Goal: Information Seeking & Learning: Learn about a topic

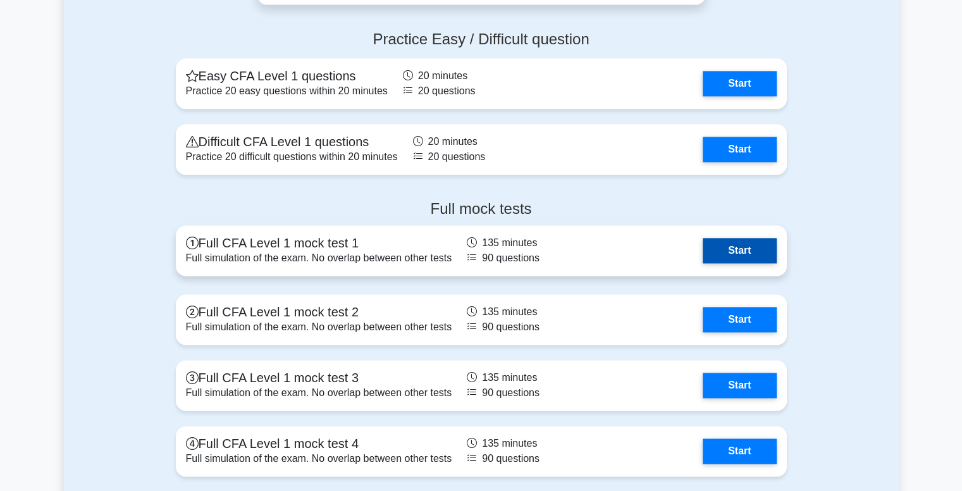
scroll to position [1686, 0]
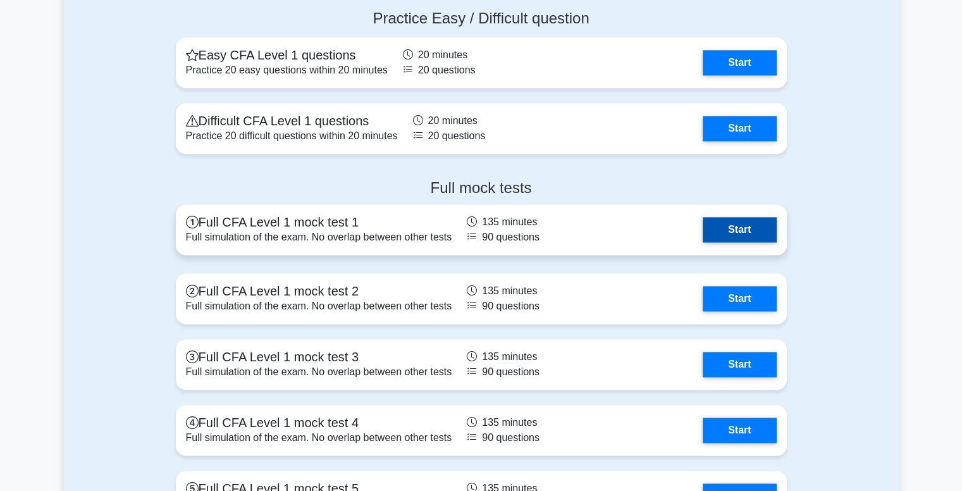
click at [744, 226] on link "Start" at bounding box center [739, 229] width 73 height 25
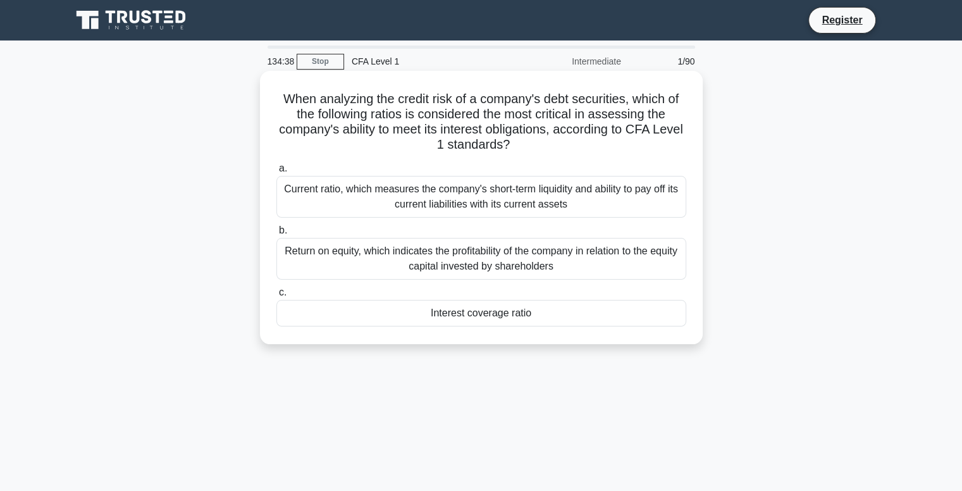
click at [377, 197] on div "Current ratio, which measures the company's short-term liquidity and ability to…" at bounding box center [482, 197] width 410 height 42
click at [277, 173] on input "a. Current ratio, which measures the company's short-term liquidity and ability…" at bounding box center [277, 169] width 0 height 8
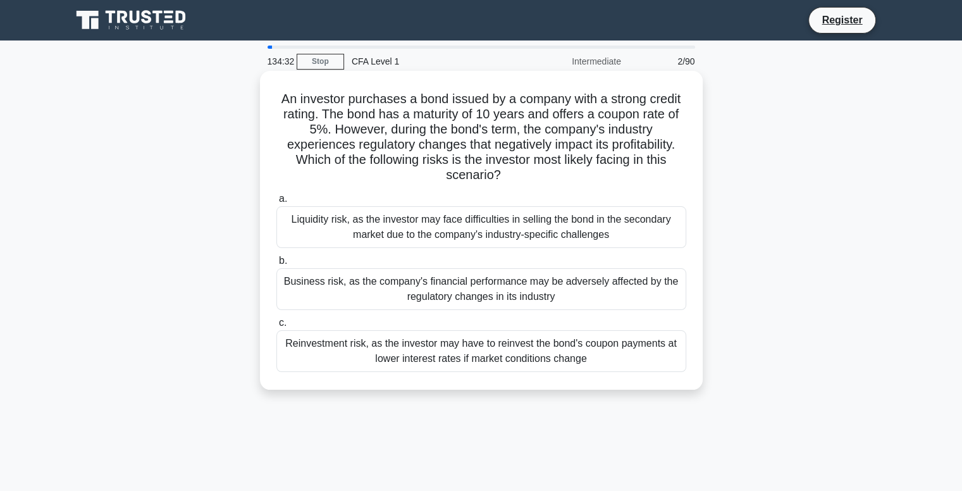
click at [499, 230] on div "Liquidity risk, as the investor may face difficulties in selling the bond in th…" at bounding box center [482, 227] width 410 height 42
click at [277, 203] on input "a. Liquidity risk, as the investor may face difficulties in selling the bond in…" at bounding box center [277, 199] width 0 height 8
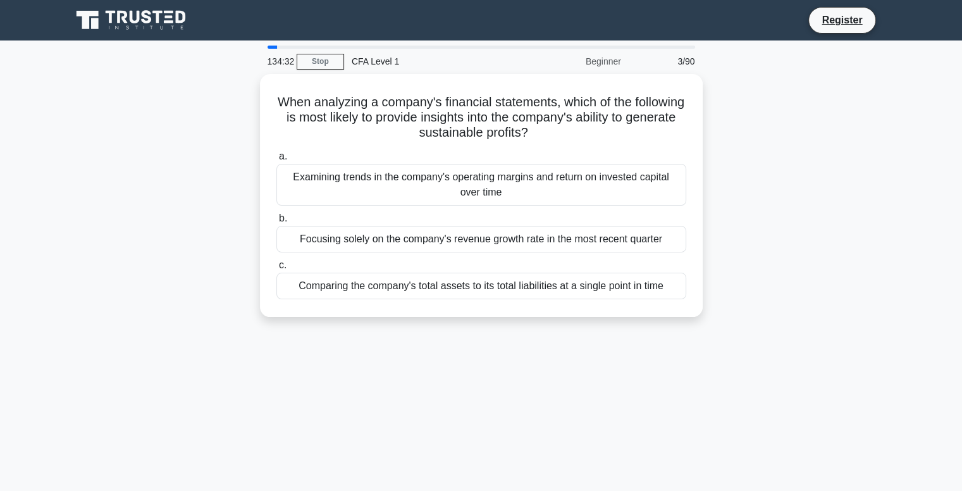
click at [499, 230] on div "Focusing solely on the company's revenue growth rate in the most recent quarter" at bounding box center [482, 239] width 410 height 27
click at [277, 223] on input "b. Focusing solely on the company's revenue growth rate in the most recent quar…" at bounding box center [277, 219] width 0 height 8
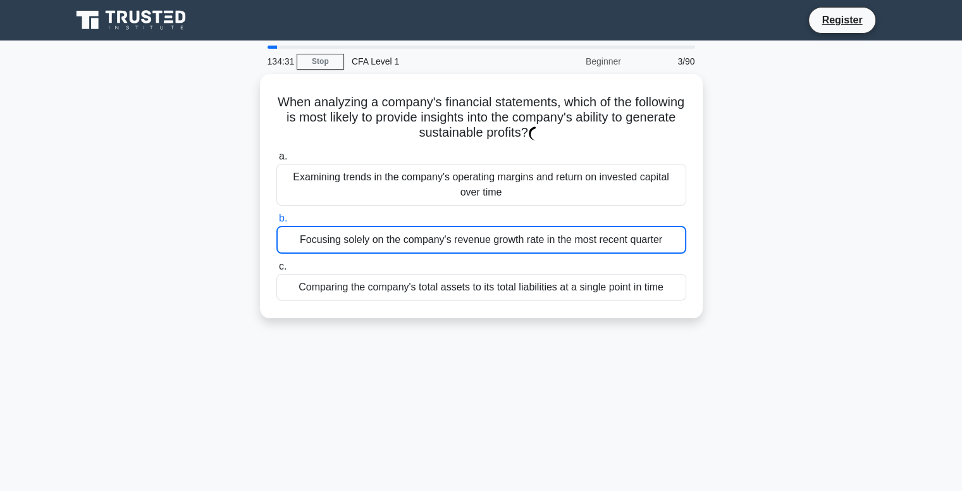
click at [499, 230] on div "Focusing solely on the company's revenue growth rate in the most recent quarter" at bounding box center [482, 240] width 410 height 28
click at [277, 223] on input "b. Focusing solely on the company's revenue growth rate in the most recent quar…" at bounding box center [277, 219] width 0 height 8
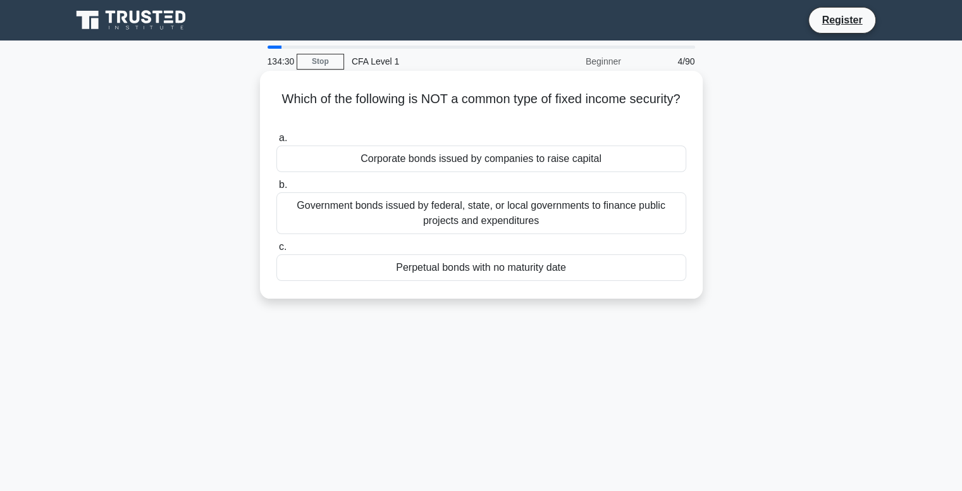
click at [501, 214] on div "Government bonds issued by federal, state, or local governments to finance publ…" at bounding box center [482, 213] width 410 height 42
click at [277, 189] on input "b. Government bonds issued by federal, state, or local governments to finance p…" at bounding box center [277, 185] width 0 height 8
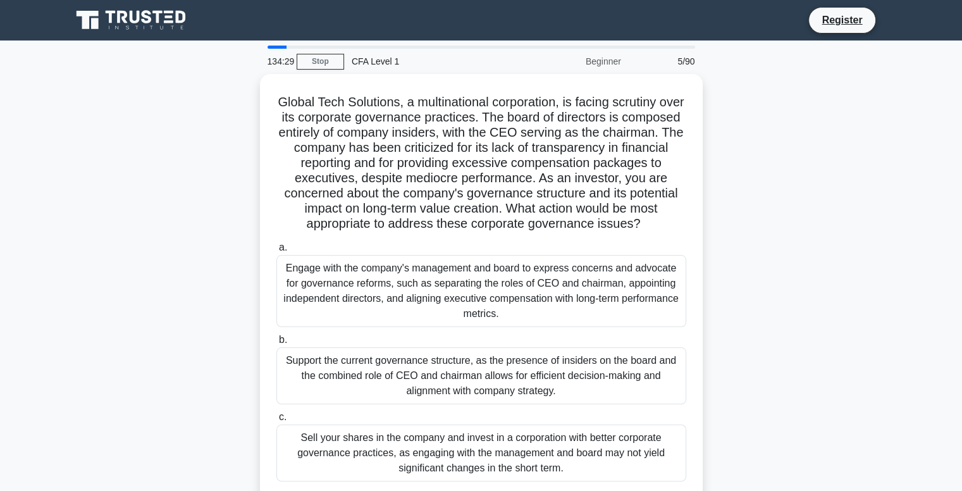
click at [501, 214] on h5 "Global Tech Solutions, a multinational corporation, is facing scrutiny over its…" at bounding box center [481, 163] width 413 height 138
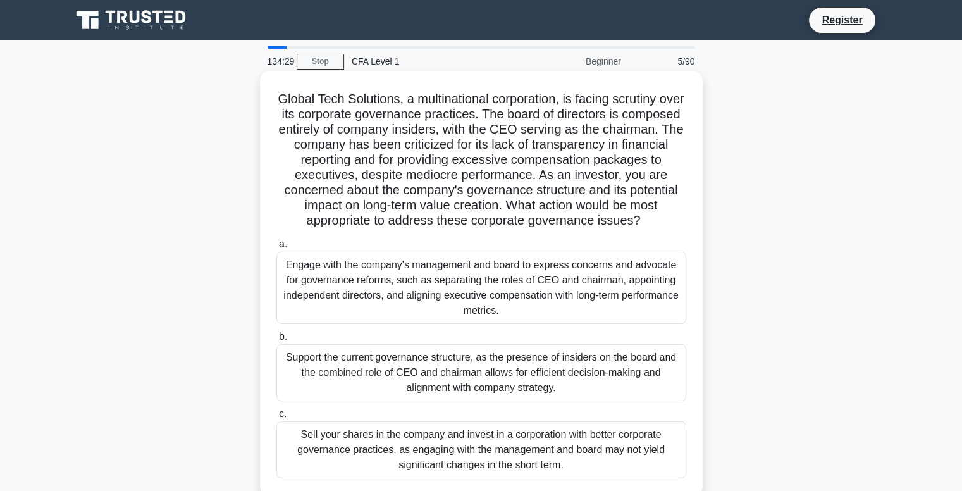
click at [502, 294] on div "Engage with the company's management and board to express concerns and advocate…" at bounding box center [482, 288] width 410 height 72
click at [277, 249] on input "a. Engage with the company's management and board to express concerns and advoc…" at bounding box center [277, 244] width 0 height 8
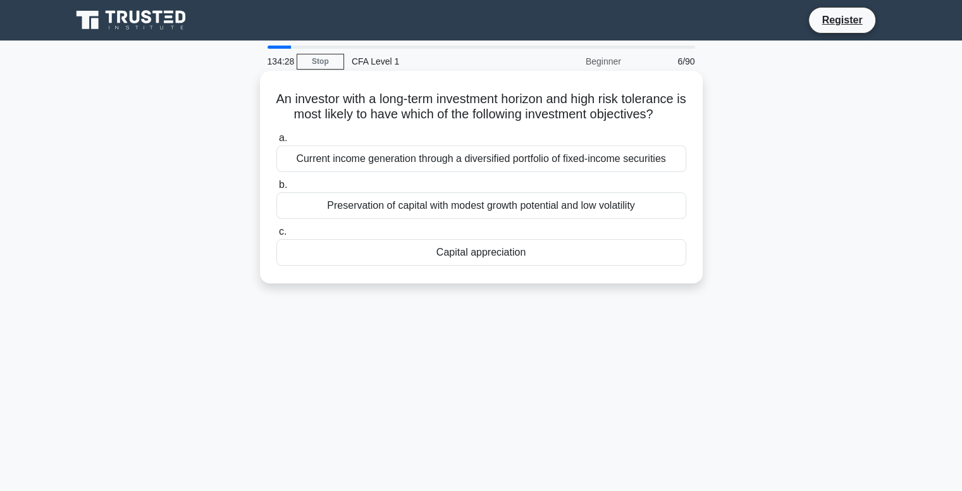
click at [507, 266] on div "Capital appreciation" at bounding box center [482, 252] width 410 height 27
click at [277, 236] on input "c. Capital appreciation" at bounding box center [277, 232] width 0 height 8
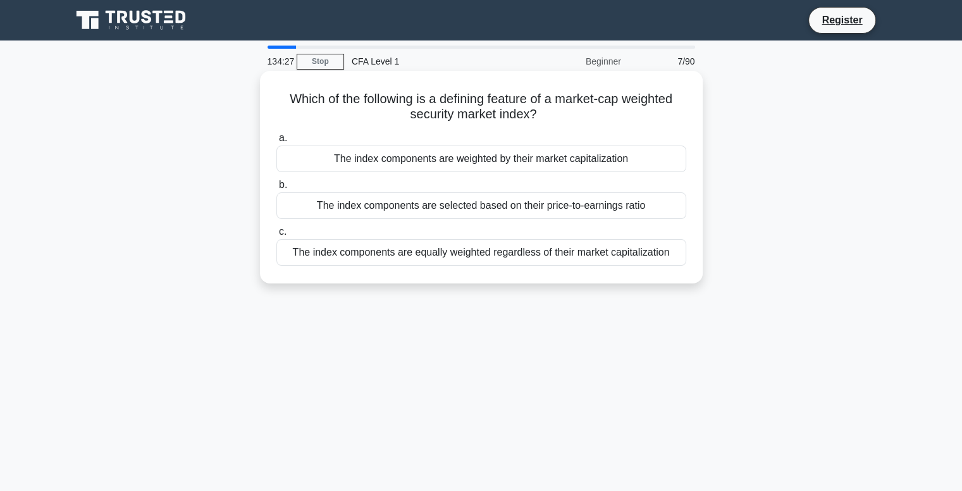
click at [509, 250] on div "The index components are equally weighted regardless of their market capitaliza…" at bounding box center [482, 252] width 410 height 27
click at [277, 236] on input "c. The index components are equally weighted regardless of their market capital…" at bounding box center [277, 232] width 0 height 8
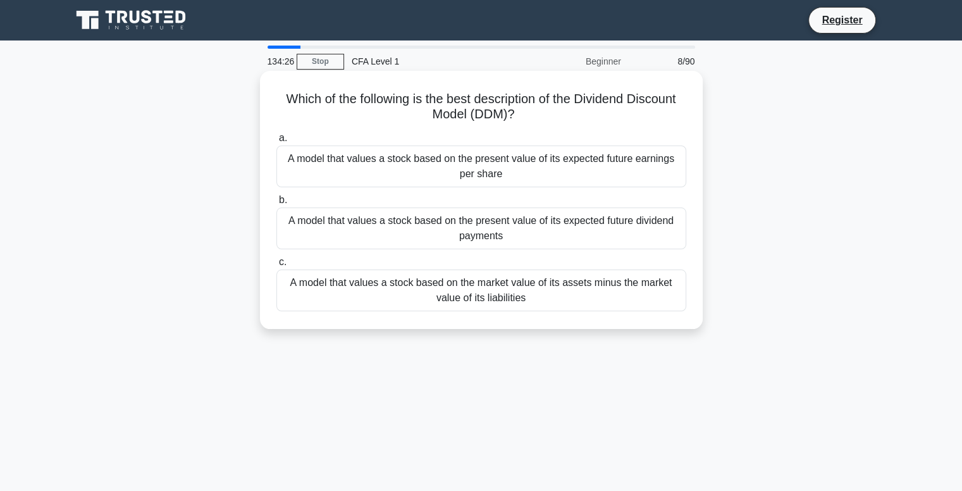
click at [521, 239] on div "A model that values a stock based on the present value of its expected future d…" at bounding box center [482, 229] width 410 height 42
click at [277, 204] on input "b. A model that values a stock based on the present value of its expected futur…" at bounding box center [277, 200] width 0 height 8
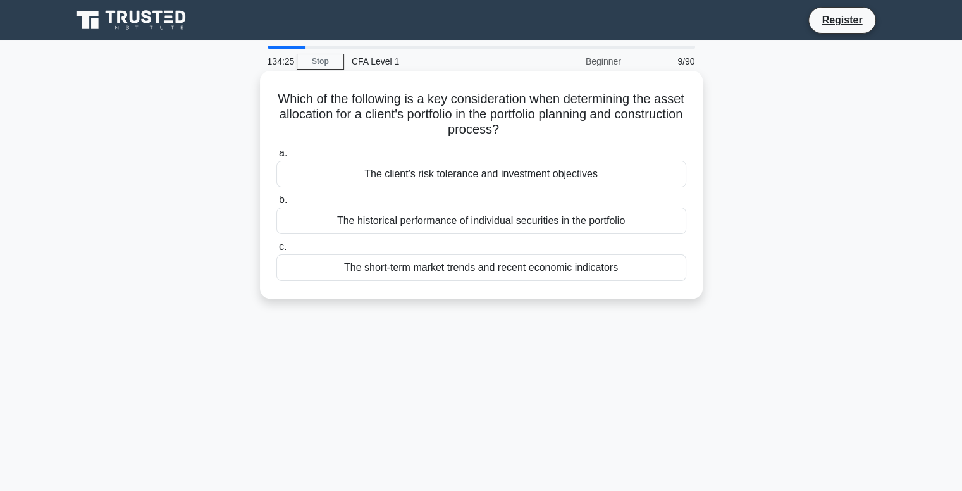
click at [517, 221] on div "The historical performance of individual securities in the portfolio" at bounding box center [482, 221] width 410 height 27
click at [277, 204] on input "b. The historical performance of individual securities in the portfolio" at bounding box center [277, 200] width 0 height 8
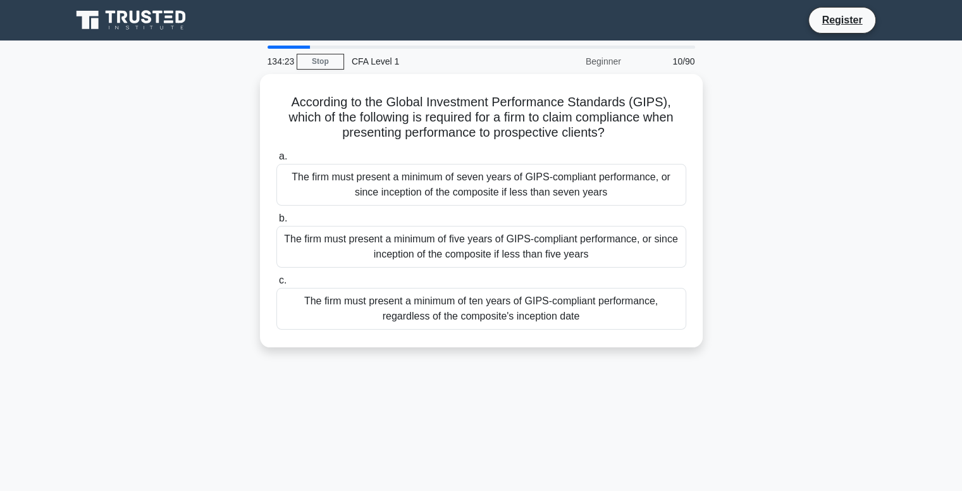
click at [517, 190] on div "The firm must present a minimum of seven years of GIPS-compliant performance, o…" at bounding box center [482, 185] width 410 height 42
click at [277, 161] on input "a. The firm must present a minimum of seven years of GIPS-compliant performance…" at bounding box center [277, 156] width 0 height 8
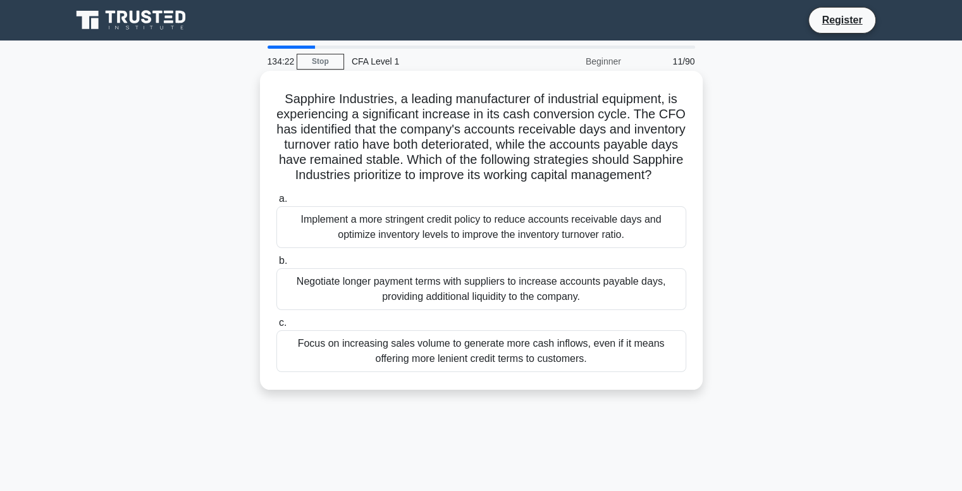
click at [524, 232] on div "Implement a more stringent credit policy to reduce accounts receivable days and…" at bounding box center [482, 227] width 410 height 42
click at [277, 203] on input "a. Implement a more stringent credit policy to reduce accounts receivable days …" at bounding box center [277, 199] width 0 height 8
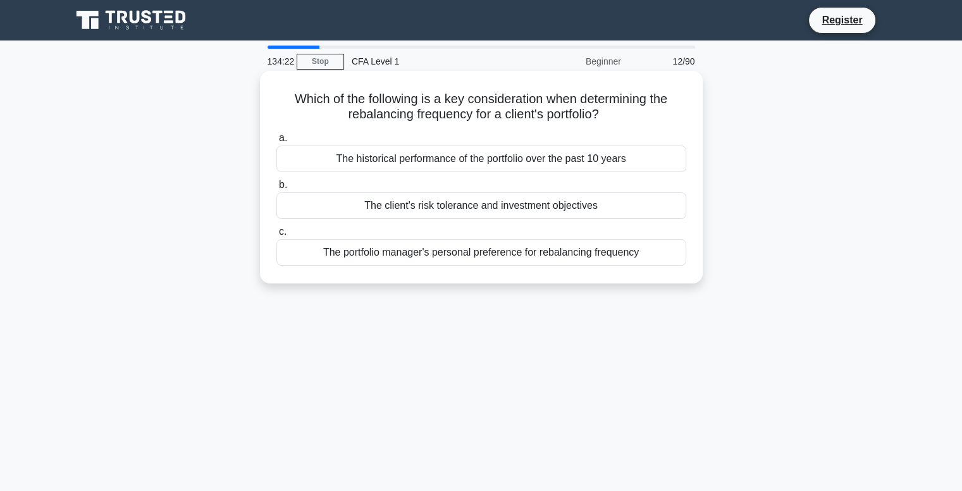
click at [516, 213] on div "The client's risk tolerance and investment objectives" at bounding box center [482, 205] width 410 height 27
click at [277, 189] on input "b. The client's risk tolerance and investment objectives" at bounding box center [277, 185] width 0 height 8
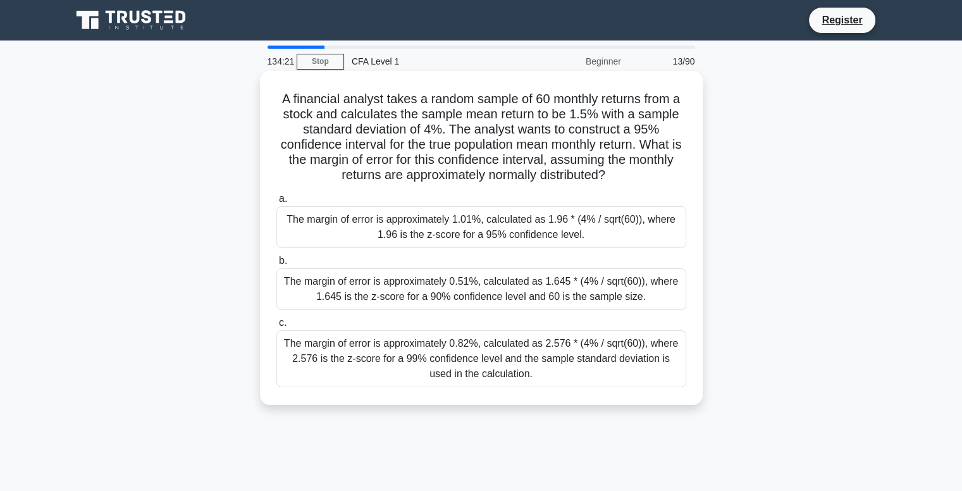
click at [528, 218] on div "The margin of error is approximately 1.01%, calculated as 1.96 * (4% / sqrt(60)…" at bounding box center [482, 227] width 410 height 42
click at [277, 203] on input "a. The margin of error is approximately 1.01%, calculated as 1.96 * (4% / sqrt(…" at bounding box center [277, 199] width 0 height 8
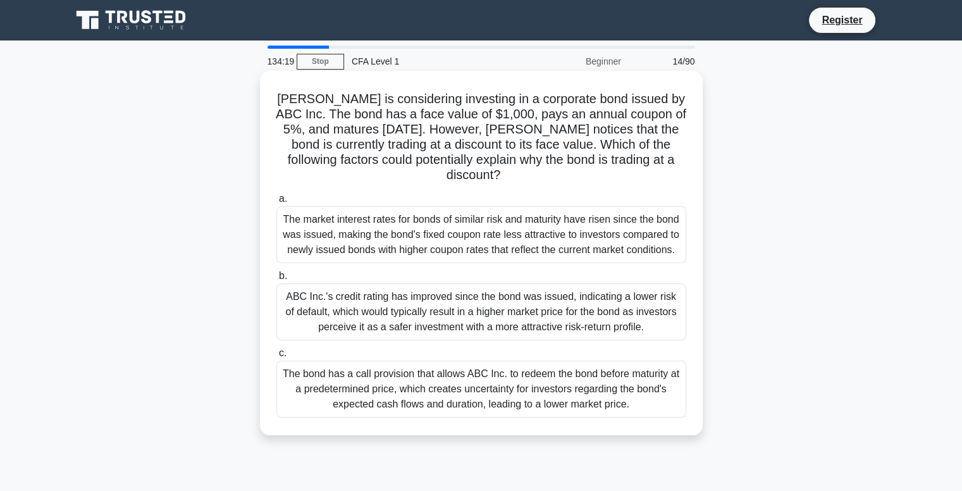
click at [530, 215] on div "The market interest rates for bonds of similar risk and maturity have risen sin…" at bounding box center [482, 234] width 410 height 57
click at [277, 203] on input "a. The market interest rates for bonds of similar risk and maturity have risen …" at bounding box center [277, 199] width 0 height 8
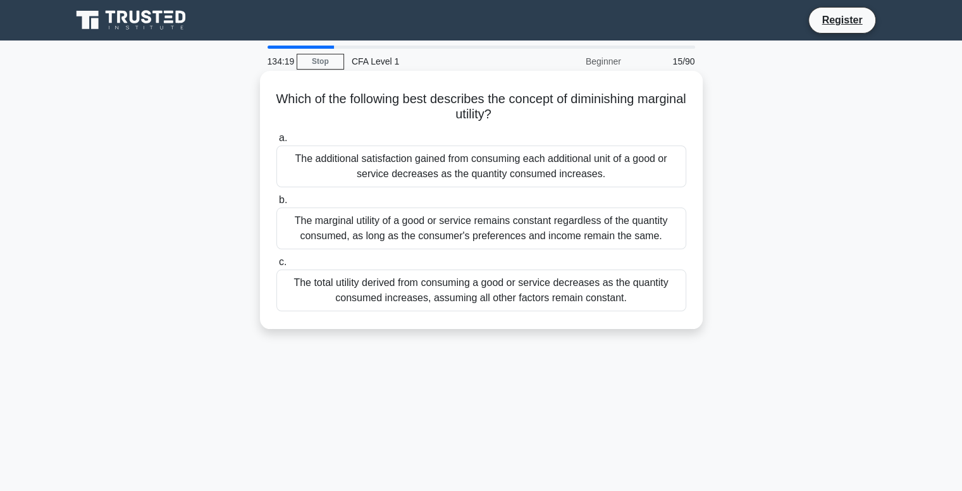
click at [537, 182] on div "The additional satisfaction gained from consuming each additional unit of a goo…" at bounding box center [482, 167] width 410 height 42
click at [277, 142] on input "a. The additional satisfaction gained from consuming each additional unit of a …" at bounding box center [277, 138] width 0 height 8
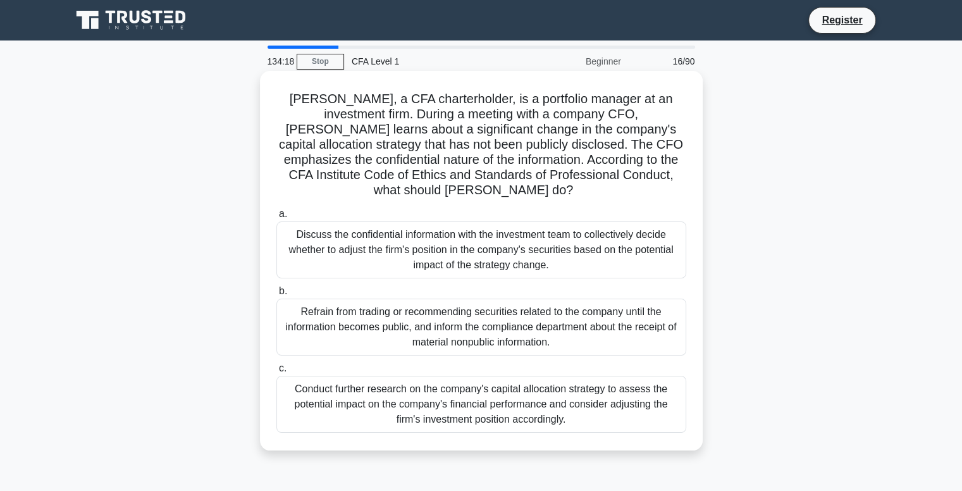
click at [535, 231] on div "Discuss the confidential information with the investment team to collectively d…" at bounding box center [482, 249] width 410 height 57
click at [277, 218] on input "a. Discuss the confidential information with the investment team to collectivel…" at bounding box center [277, 214] width 0 height 8
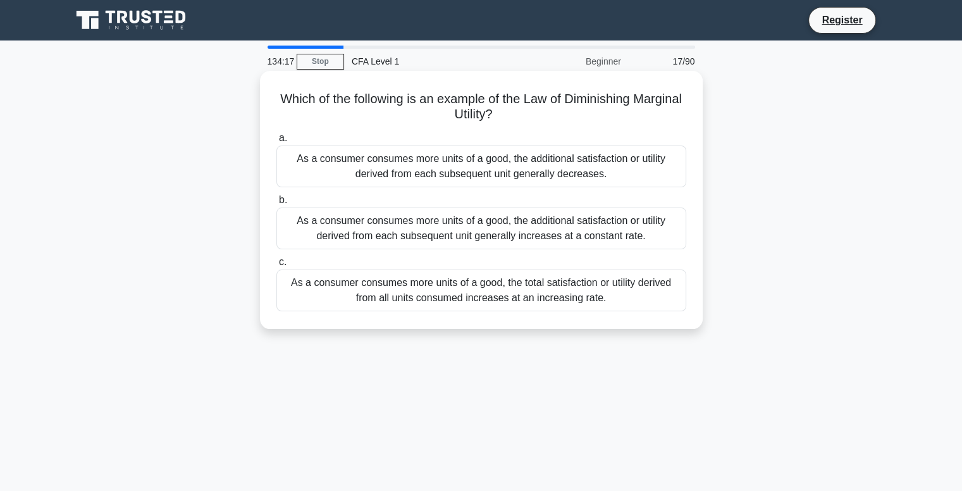
click at [541, 167] on div "As a consumer consumes more units of a good, the additional satisfaction or uti…" at bounding box center [482, 167] width 410 height 42
click at [277, 142] on input "a. As a consumer consumes more units of a good, the additional satisfaction or …" at bounding box center [277, 138] width 0 height 8
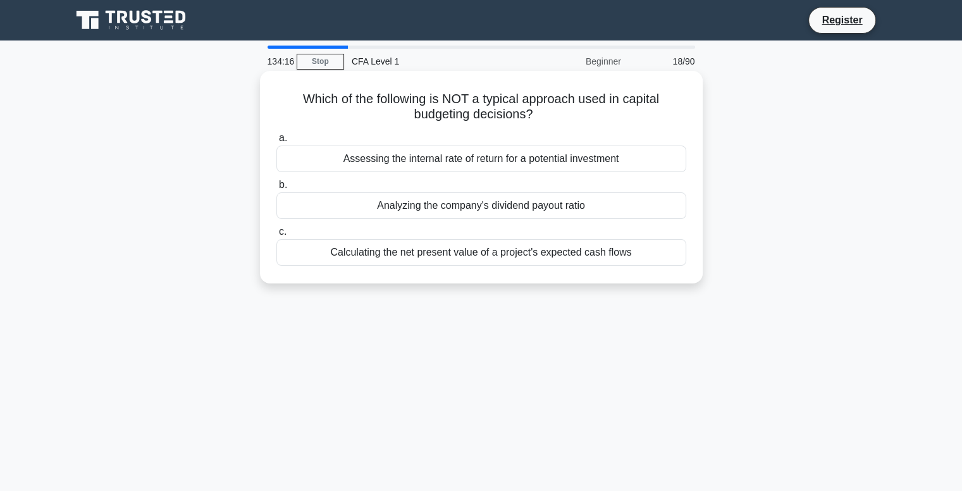
click at [536, 219] on div "Analyzing the company's dividend payout ratio" at bounding box center [482, 205] width 410 height 27
click at [277, 189] on input "b. Analyzing the company's dividend payout ratio" at bounding box center [277, 185] width 0 height 8
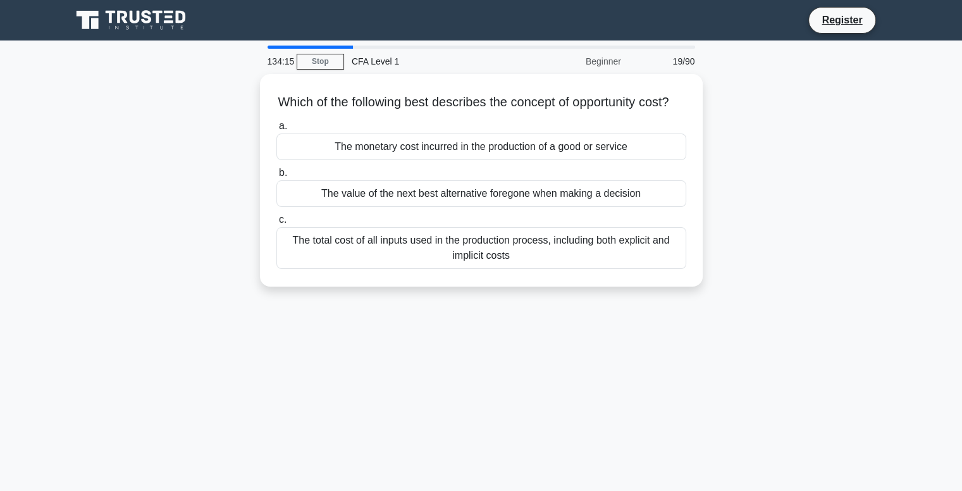
click at [535, 207] on div "The value of the next best alternative foregone when making a decision" at bounding box center [482, 193] width 410 height 27
click at [277, 177] on input "b. The value of the next best alternative foregone when making a decision" at bounding box center [277, 173] width 0 height 8
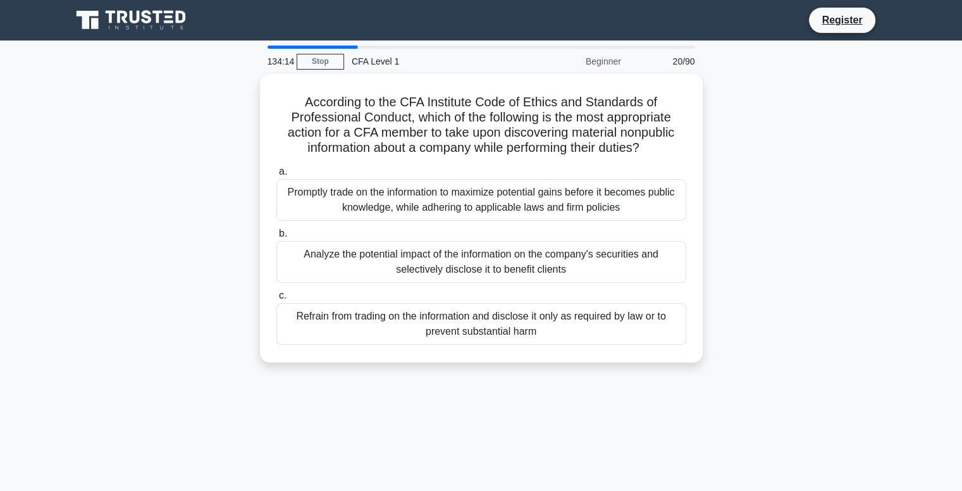
click at [537, 202] on div "Promptly trade on the information to maximize potential gains before it becomes…" at bounding box center [482, 200] width 410 height 42
click at [277, 176] on input "a. Promptly trade on the information to maximize potential gains before it beco…" at bounding box center [277, 172] width 0 height 8
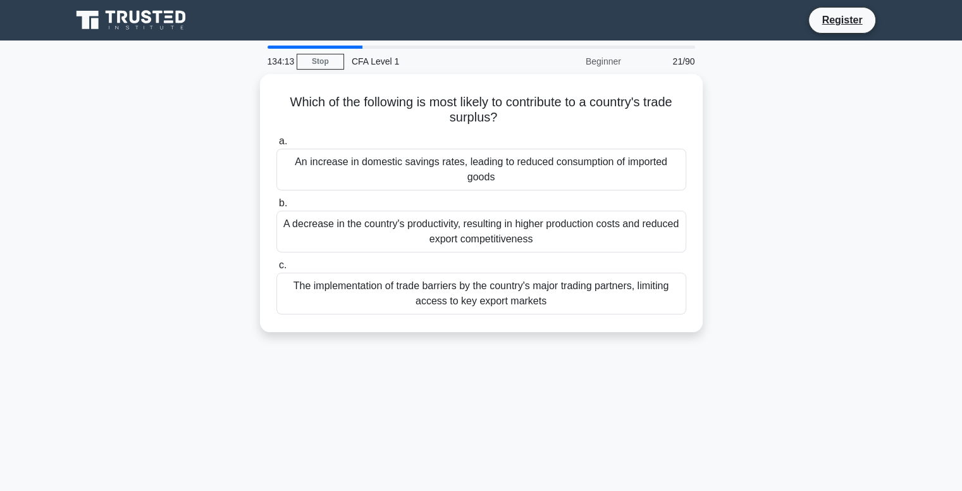
click at [540, 248] on div "A decrease in the country's productivity, resulting in higher production costs …" at bounding box center [482, 232] width 410 height 42
click at [277, 208] on input "b. A decrease in the country's productivity, resulting in higher production cos…" at bounding box center [277, 203] width 0 height 8
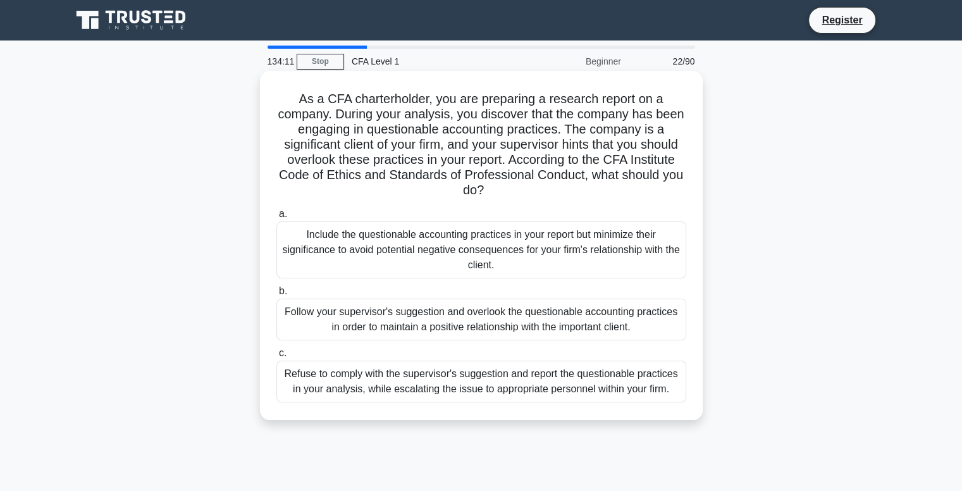
click at [530, 379] on div "Refuse to comply with the supervisor's suggestion and report the questionable p…" at bounding box center [482, 382] width 410 height 42
click at [277, 358] on input "c. Refuse to comply with the supervisor's suggestion and report the questionabl…" at bounding box center [277, 353] width 0 height 8
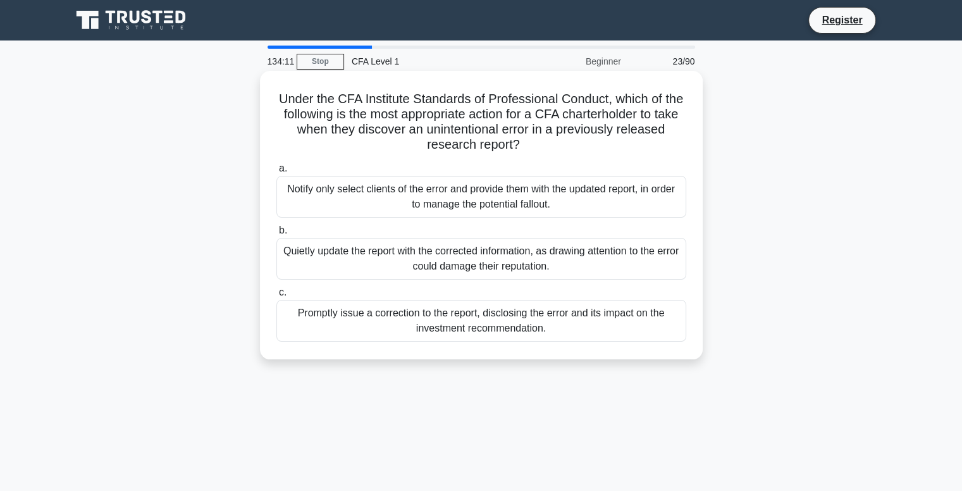
click at [536, 325] on div "Promptly issue a correction to the report, disclosing the error and its impact …" at bounding box center [482, 321] width 410 height 42
click at [572, 320] on div "Promptly issue a correction to the report, disclosing the error and its impact …" at bounding box center [482, 321] width 410 height 42
click at [277, 297] on input "c. Promptly issue a correction to the report, disclosing the error and its impa…" at bounding box center [277, 293] width 0 height 8
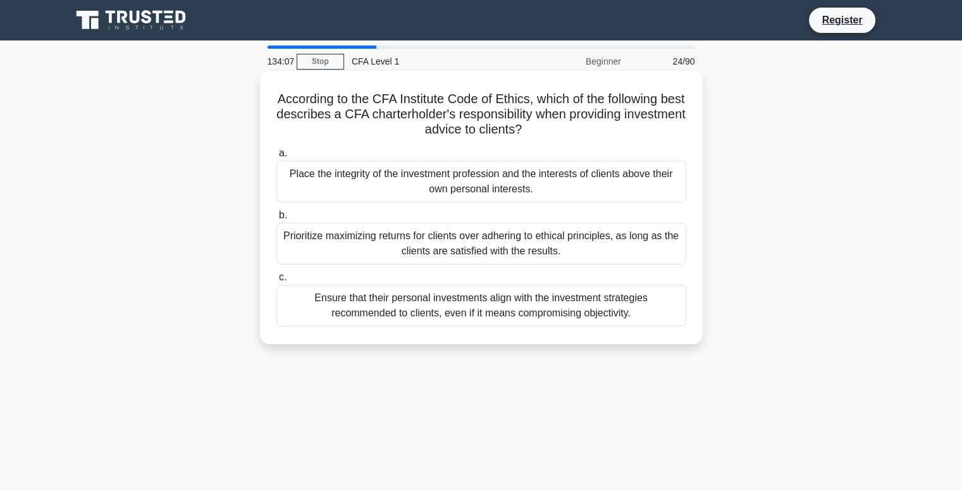
click at [532, 211] on label "b. Prioritize maximizing returns for clients over adhering to ethical principle…" at bounding box center [482, 236] width 410 height 57
click at [277, 211] on input "b. Prioritize maximizing returns for clients over adhering to ethical principle…" at bounding box center [277, 215] width 0 height 8
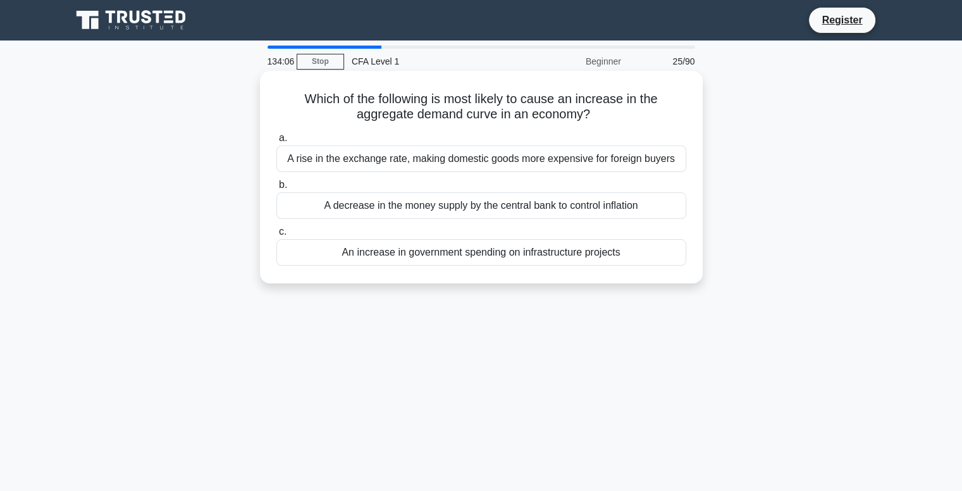
click at [538, 172] on div "A rise in the exchange rate, making domestic goods more expensive for foreign b…" at bounding box center [482, 159] width 410 height 27
click at [277, 142] on input "a. A rise in the exchange rate, making domestic goods more expensive for foreig…" at bounding box center [277, 138] width 0 height 8
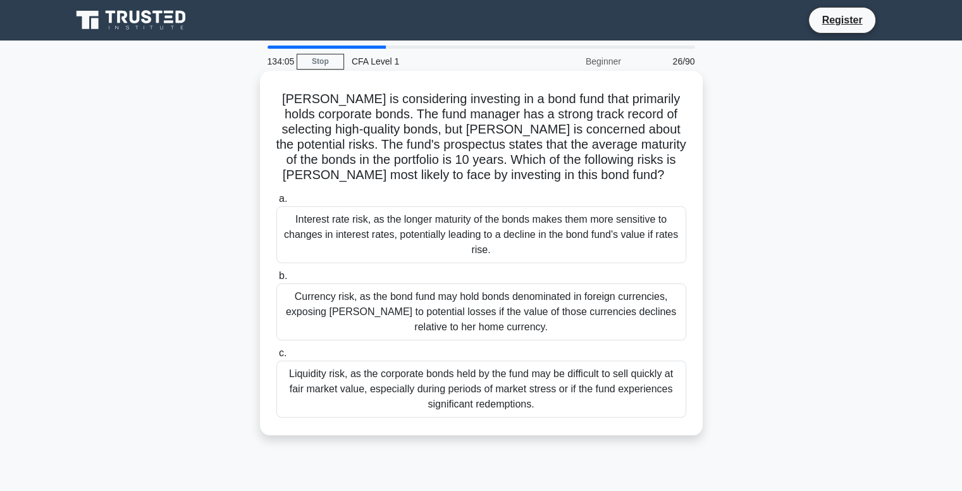
click at [539, 216] on div "Interest rate risk, as the longer maturity of the bonds makes them more sensiti…" at bounding box center [482, 234] width 410 height 57
click at [277, 203] on input "a. Interest rate risk, as the longer maturity of the bonds makes them more sens…" at bounding box center [277, 199] width 0 height 8
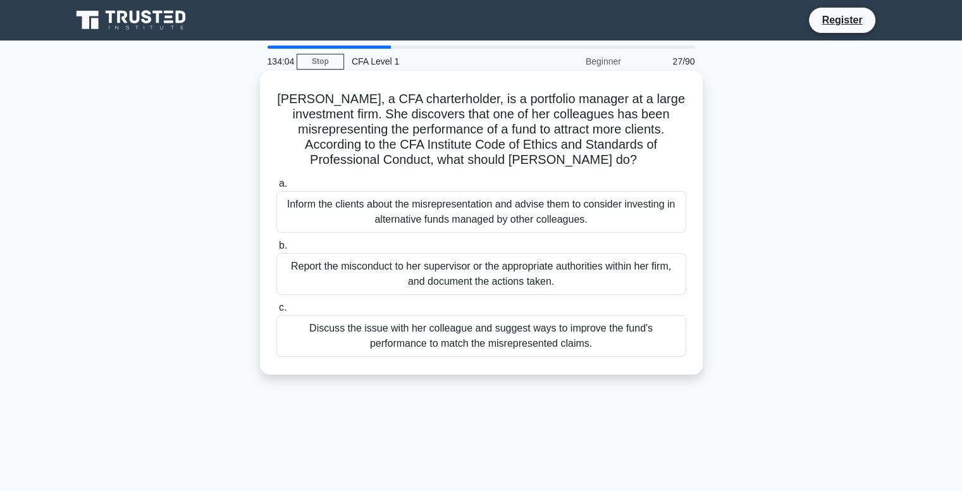
click at [542, 275] on div "Report the misconduct to her supervisor or the appropriate authorities within h…" at bounding box center [482, 274] width 410 height 42
click at [277, 250] on input "b. Report the misconduct to her supervisor or the appropriate authorities withi…" at bounding box center [277, 246] width 0 height 8
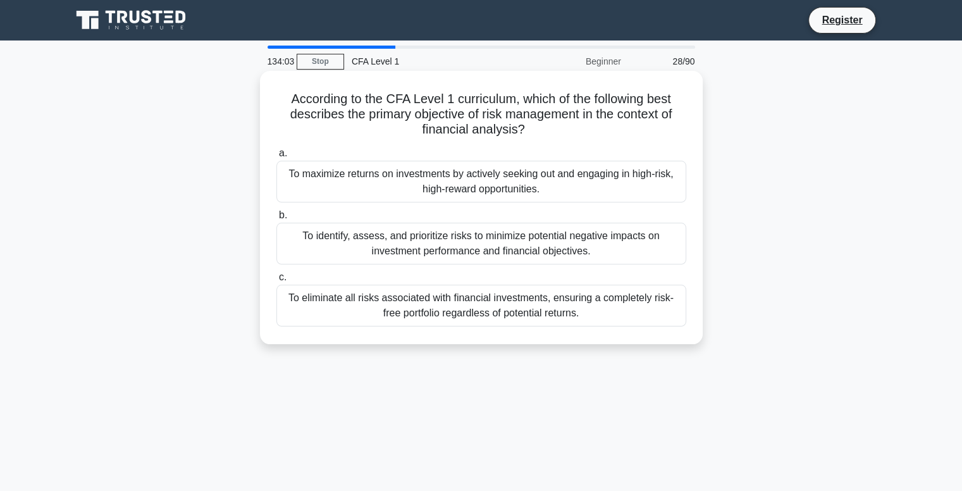
click at [546, 193] on div "To maximize returns on investments by actively seeking out and engaging in high…" at bounding box center [482, 182] width 410 height 42
click at [277, 158] on input "a. To maximize returns on investments by actively seeking out and engaging in h…" at bounding box center [277, 153] width 0 height 8
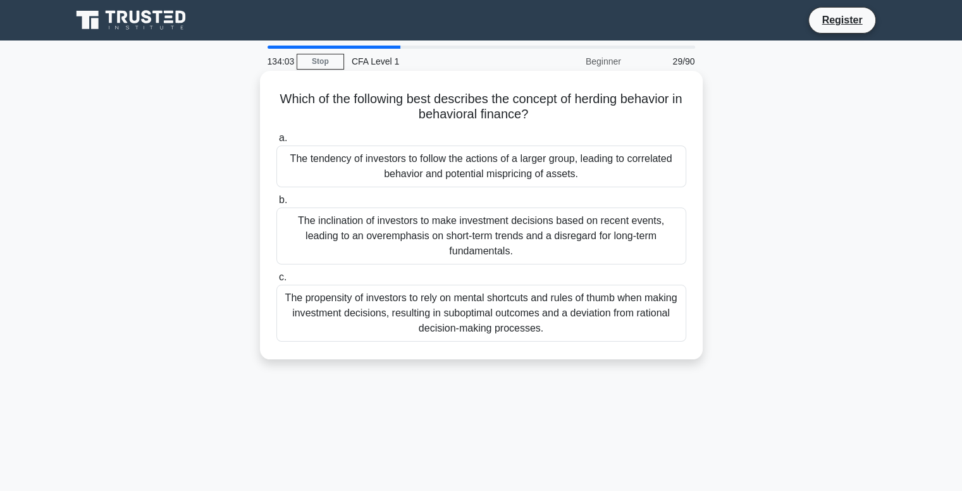
click at [545, 240] on div "The inclination of investors to make investment decisions based on recent event…" at bounding box center [482, 236] width 410 height 57
click at [277, 204] on input "b. The inclination of investors to make investment decisions based on recent ev…" at bounding box center [277, 200] width 0 height 8
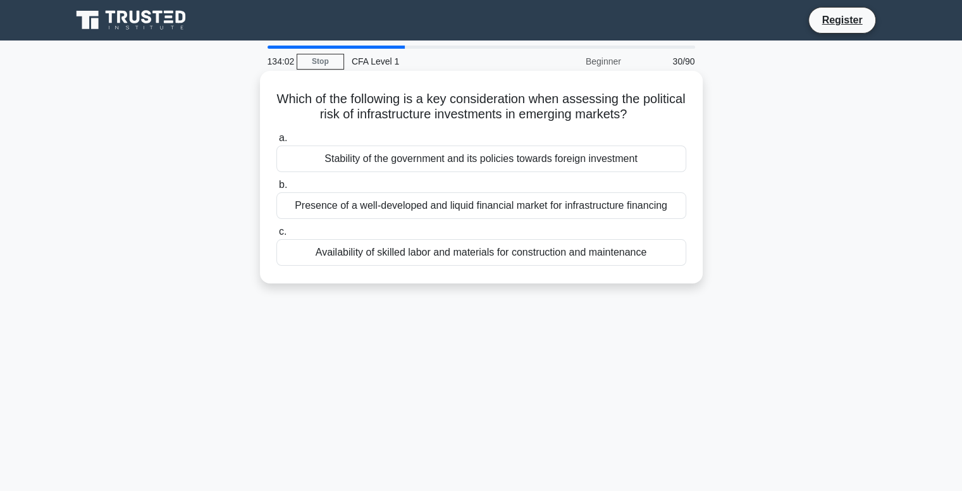
click at [551, 162] on div "Stability of the government and its policies towards foreign investment" at bounding box center [482, 159] width 410 height 27
click at [277, 142] on input "a. Stability of the government and its policies towards foreign investment" at bounding box center [277, 138] width 0 height 8
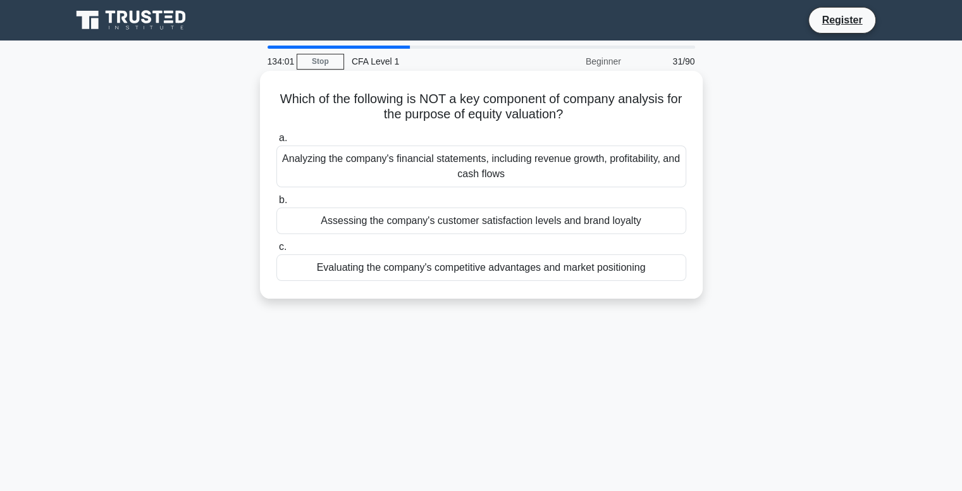
click at [547, 219] on div "Assessing the company's customer satisfaction levels and brand loyalty" at bounding box center [482, 221] width 410 height 27
click at [277, 204] on input "b. Assessing the company's customer satisfaction levels and brand loyalty" at bounding box center [277, 200] width 0 height 8
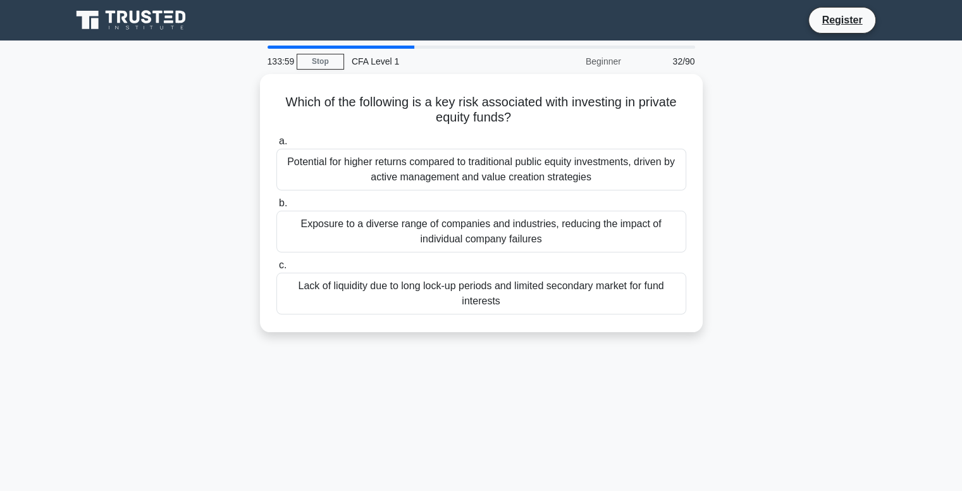
click at [558, 163] on div "Potential for higher returns compared to traditional public equity investments,…" at bounding box center [482, 170] width 410 height 42
click at [277, 146] on input "a. Potential for higher returns compared to traditional public equity investmen…" at bounding box center [277, 141] width 0 height 8
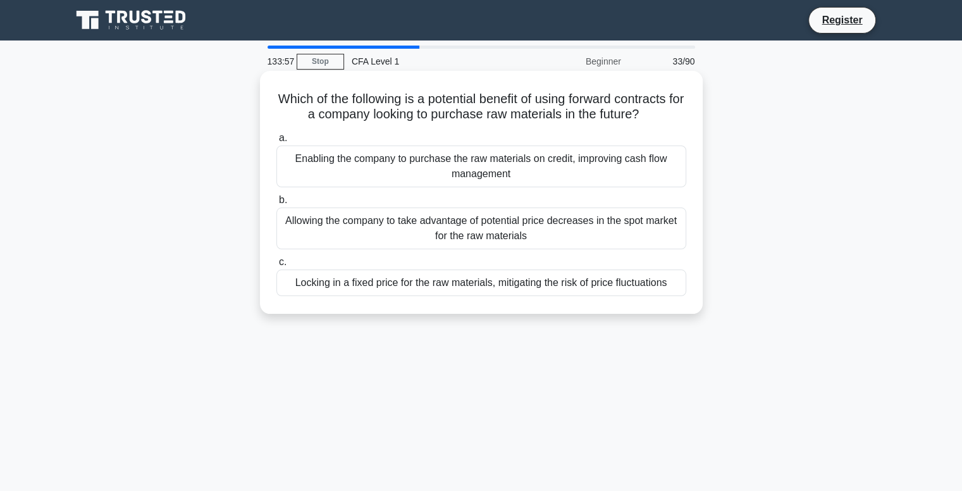
click at [544, 218] on div "Allowing the company to take advantage of potential price decreases in the spot…" at bounding box center [482, 229] width 410 height 42
click at [277, 204] on input "b. Allowing the company to take advantage of potential price decreases in the s…" at bounding box center [277, 200] width 0 height 8
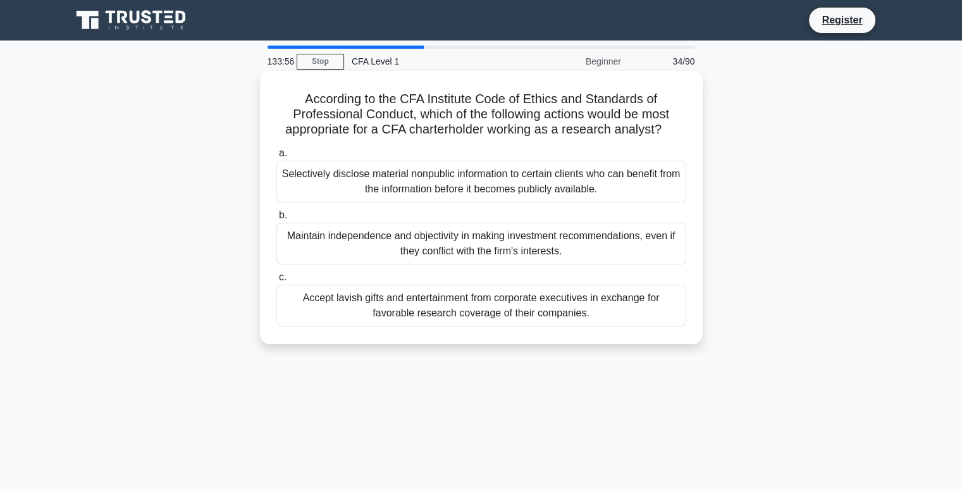
click at [541, 238] on div "Maintain independence and objectivity in making investment recommendations, eve…" at bounding box center [482, 244] width 410 height 42
click at [277, 220] on input "b. Maintain independence and objectivity in making investment recommendations, …" at bounding box center [277, 215] width 0 height 8
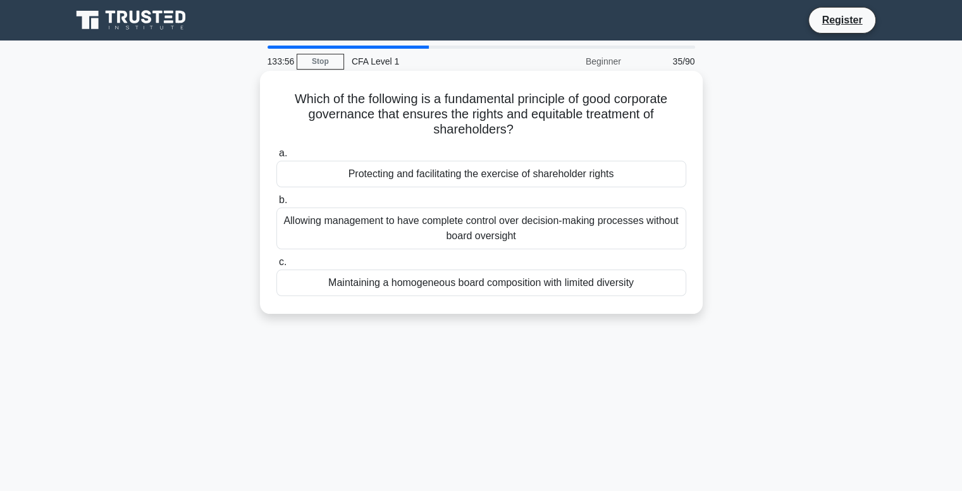
click at [539, 223] on div "Allowing management to have complete control over decision-making processes wit…" at bounding box center [482, 229] width 410 height 42
click at [277, 204] on input "b. Allowing management to have complete control over decision-making processes …" at bounding box center [277, 200] width 0 height 8
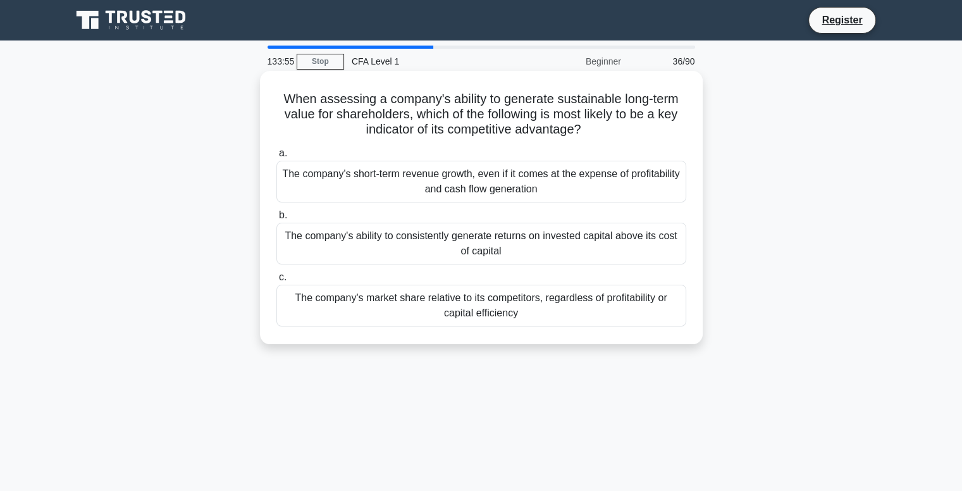
click at [548, 180] on div "The company's short-term revenue growth, even if it comes at the expense of pro…" at bounding box center [482, 182] width 410 height 42
click at [277, 158] on input "a. The company's short-term revenue growth, even if it comes at the expense of …" at bounding box center [277, 153] width 0 height 8
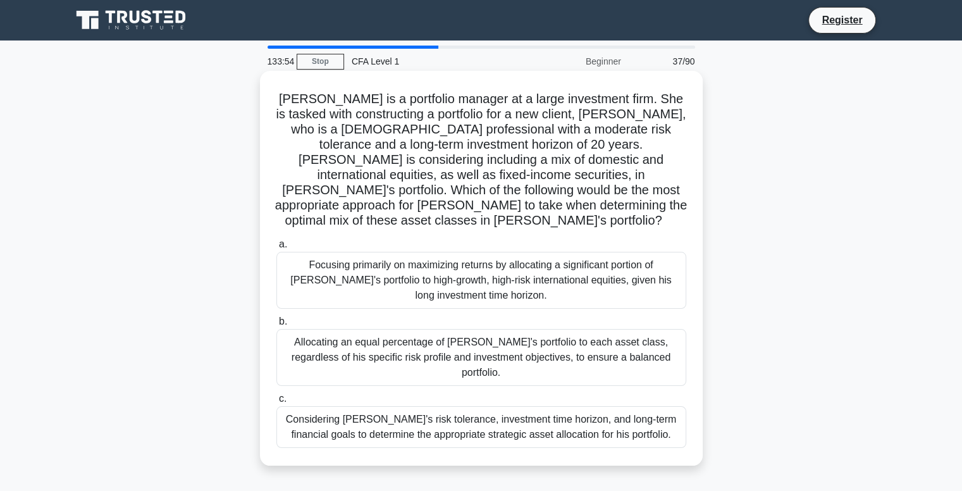
click at [540, 252] on div "Focusing primarily on maximizing returns by allocating a significant portion of…" at bounding box center [482, 280] width 410 height 57
click at [277, 249] on input "a. Focusing primarily on maximizing returns by allocating a significant portion…" at bounding box center [277, 244] width 0 height 8
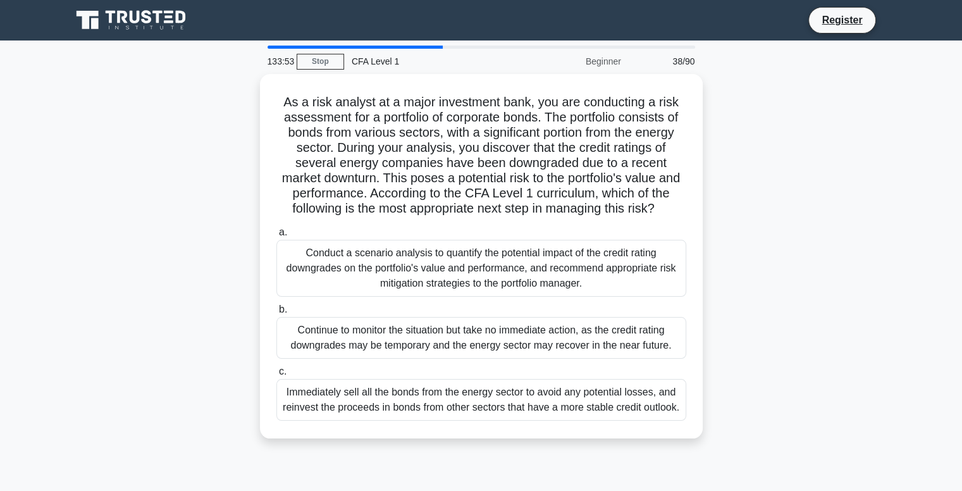
click at [540, 250] on div "Conduct a scenario analysis to quantify the potential impact of the credit rati…" at bounding box center [482, 268] width 410 height 57
click at [277, 237] on input "a. Conduct a scenario analysis to quantify the potential impact of the credit r…" at bounding box center [277, 232] width 0 height 8
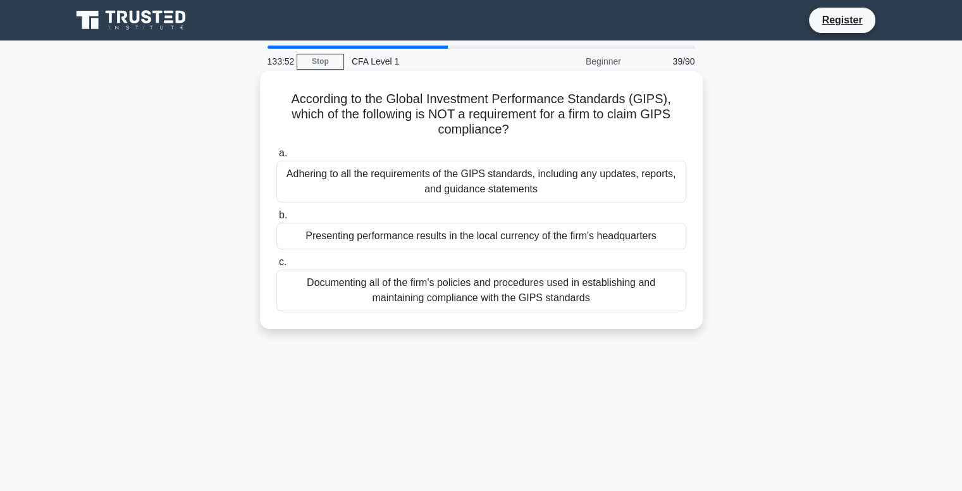
click at [550, 242] on div "Presenting performance results in the local currency of the firm's headquarters" at bounding box center [482, 236] width 410 height 27
click at [277, 220] on input "b. Presenting performance results in the local currency of the firm's headquart…" at bounding box center [277, 215] width 0 height 8
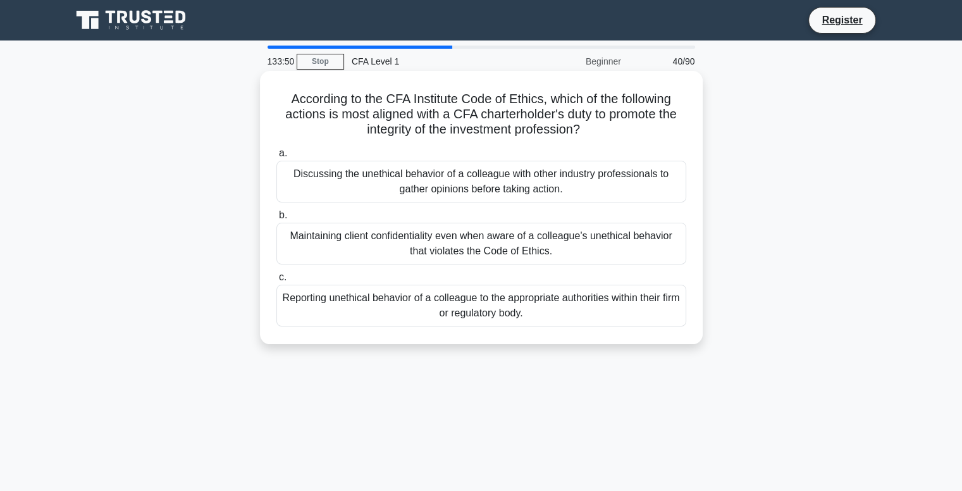
click at [559, 182] on div "Discussing the unethical behavior of a colleague with other industry profession…" at bounding box center [482, 182] width 410 height 42
click at [277, 158] on input "a. Discussing the unethical behavior of a colleague with other industry profess…" at bounding box center [277, 153] width 0 height 8
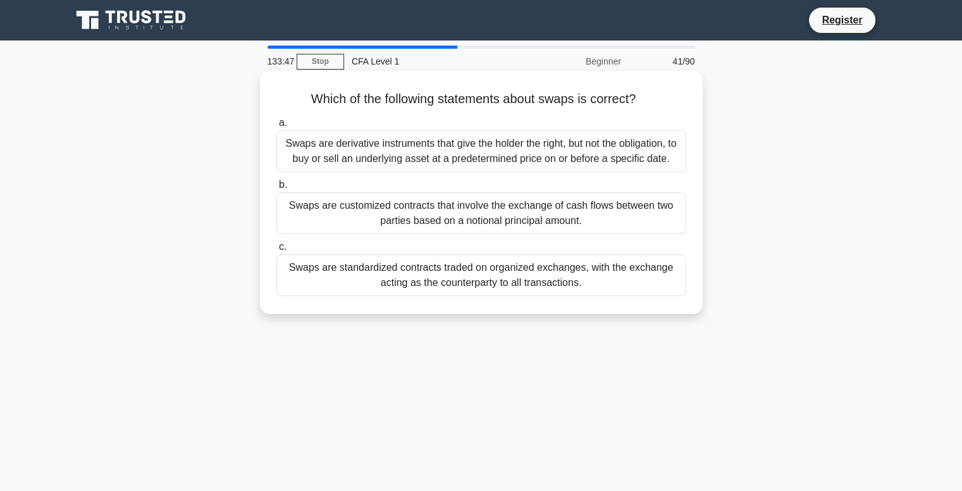
click at [555, 156] on div "Swaps are derivative instruments that give the holder the right, but not the ob…" at bounding box center [482, 151] width 410 height 42
click at [277, 127] on input "a. Swaps are derivative instruments that give the holder the right, but not the…" at bounding box center [277, 123] width 0 height 8
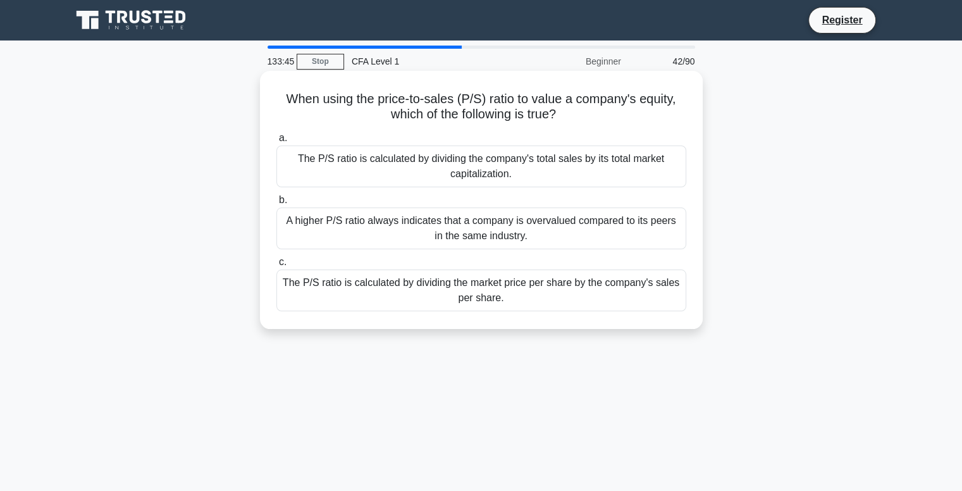
click at [482, 157] on div "The P/S ratio is calculated by dividing the company's total sales by its total …" at bounding box center [482, 167] width 410 height 42
click at [277, 142] on input "a. The P/S ratio is calculated by dividing the company's total sales by its tot…" at bounding box center [277, 138] width 0 height 8
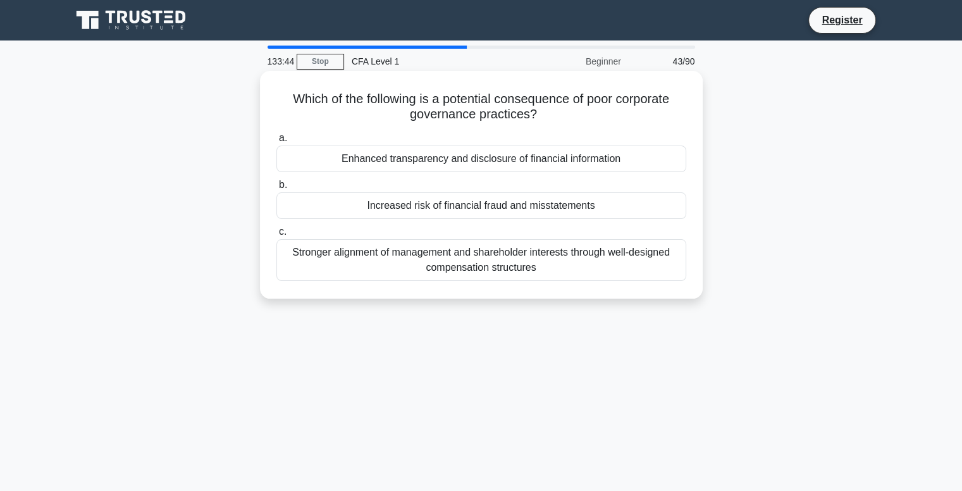
click at [482, 161] on div "Enhanced transparency and disclosure of financial information" at bounding box center [482, 159] width 410 height 27
click at [277, 142] on input "a. Enhanced transparency and disclosure of financial information" at bounding box center [277, 138] width 0 height 8
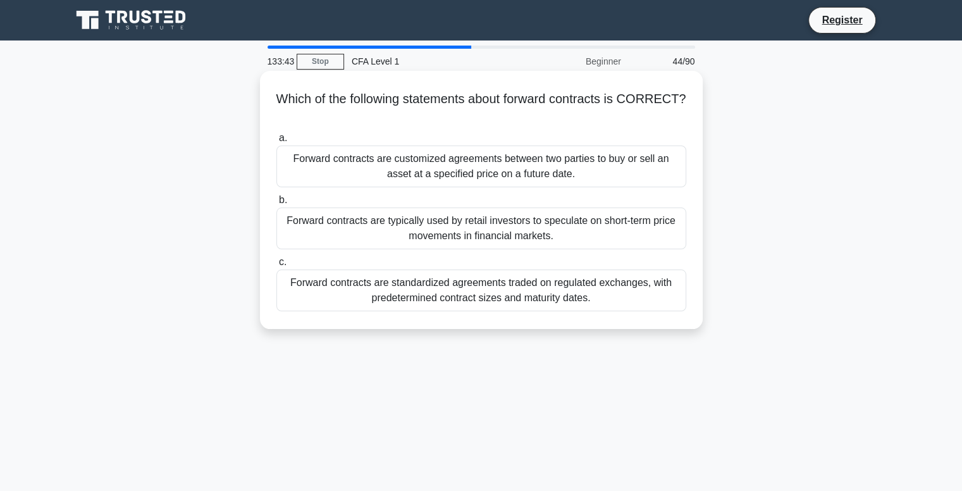
click at [501, 193] on label "b. Forward contracts are typically used by retail investors to speculate on sho…" at bounding box center [482, 220] width 410 height 57
click at [277, 196] on input "b. Forward contracts are typically used by retail investors to speculate on sho…" at bounding box center [277, 200] width 0 height 8
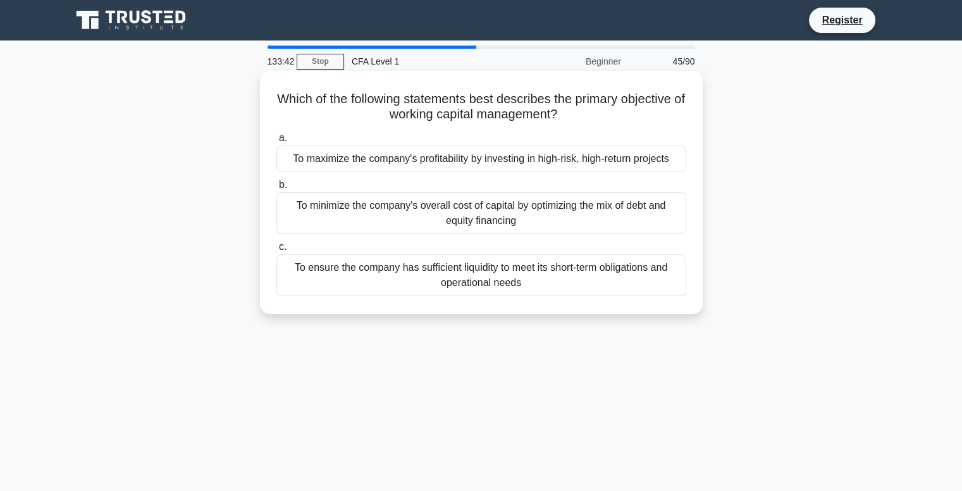
click at [499, 214] on div "To minimize the company's overall cost of capital by optimizing the mix of debt…" at bounding box center [482, 213] width 410 height 42
click at [277, 189] on input "b. To minimize the company's overall cost of capital by optimizing the mix of d…" at bounding box center [277, 185] width 0 height 8
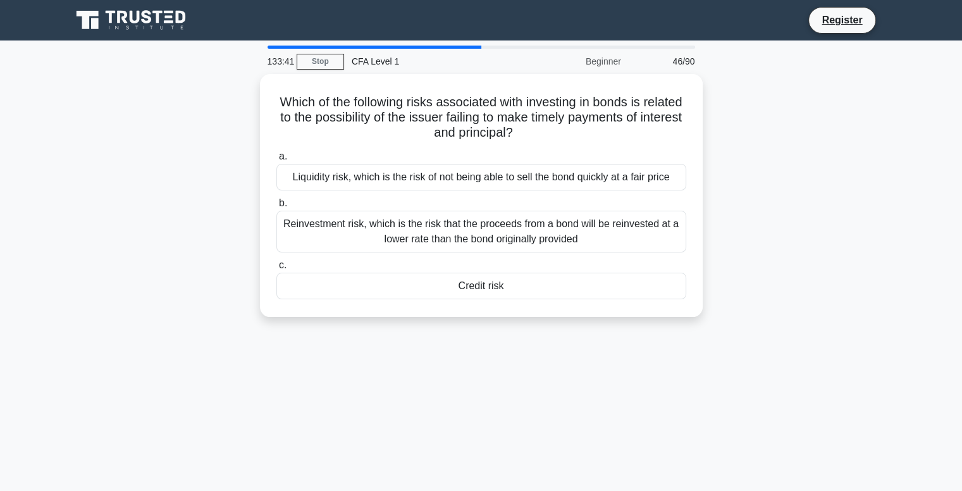
click at [496, 273] on div "Credit risk" at bounding box center [482, 286] width 410 height 27
click at [277, 270] on input "c. Credit risk" at bounding box center [277, 265] width 0 height 8
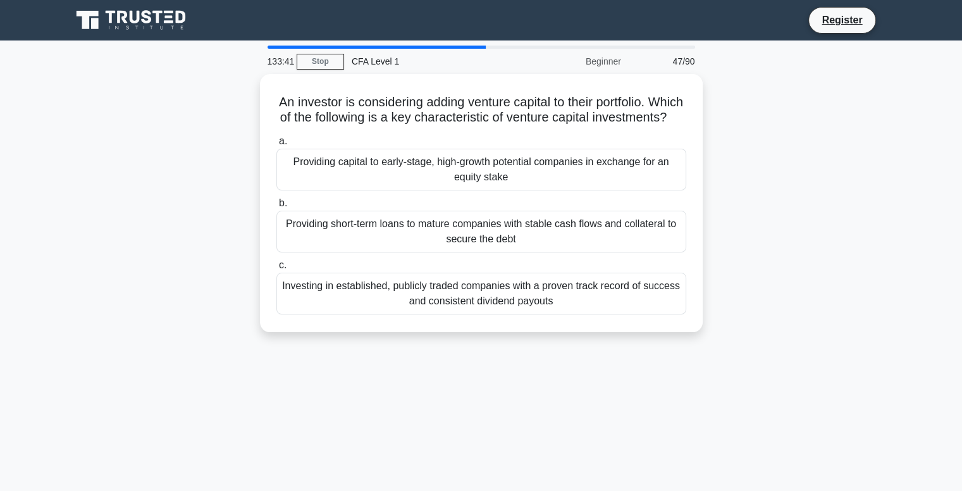
click at [506, 226] on div "Providing short-term loans to mature companies with stable cash flows and colla…" at bounding box center [482, 232] width 410 height 42
click at [277, 208] on input "b. Providing short-term loans to mature companies with stable cash flows and co…" at bounding box center [277, 203] width 0 height 8
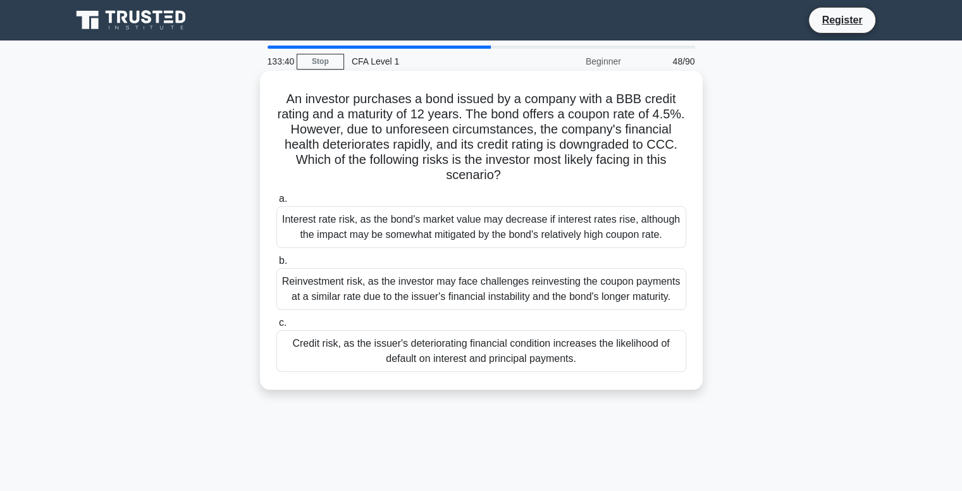
click at [510, 227] on div "Interest rate risk, as the bond's market value may decrease if interest rates r…" at bounding box center [482, 227] width 410 height 42
click at [277, 203] on input "a. Interest rate risk, as the bond's market value may decrease if interest rate…" at bounding box center [277, 199] width 0 height 8
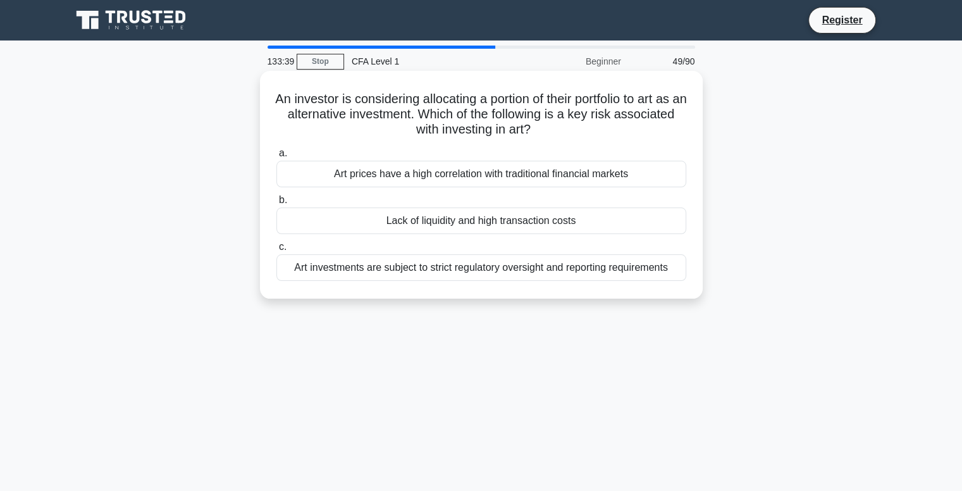
click at [509, 220] on div "Lack of liquidity and high transaction costs" at bounding box center [482, 221] width 410 height 27
click at [277, 204] on input "b. Lack of liquidity and high transaction costs" at bounding box center [277, 200] width 0 height 8
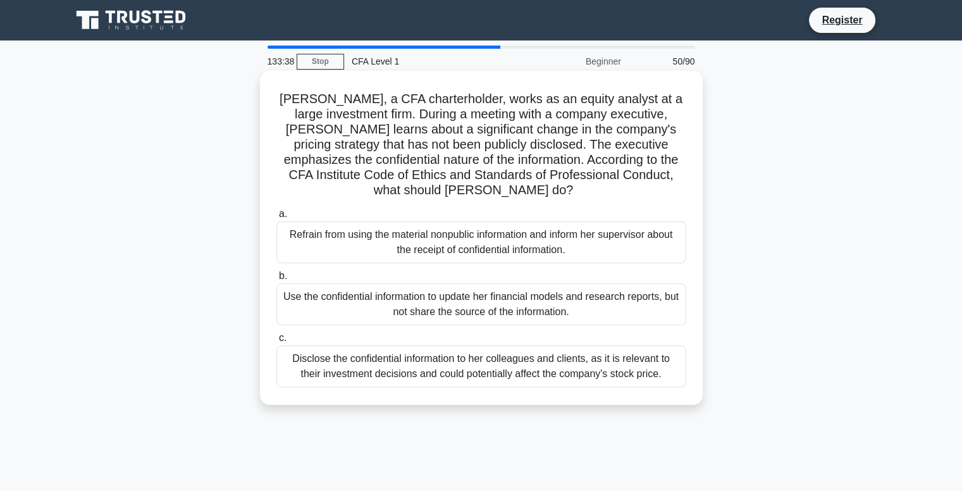
click at [512, 235] on div "Refrain from using the material nonpublic information and inform her supervisor…" at bounding box center [482, 242] width 410 height 42
click at [277, 218] on input "a. Refrain from using the material nonpublic information and inform her supervi…" at bounding box center [277, 214] width 0 height 8
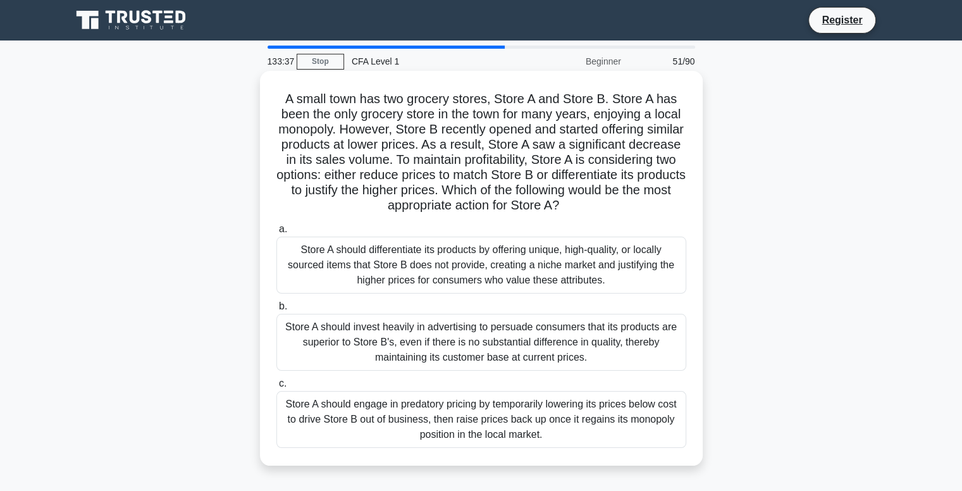
click at [495, 274] on div "Store A should differentiate its products by offering unique, high-quality, or …" at bounding box center [482, 265] width 410 height 57
click at [277, 233] on input "a. Store A should differentiate its products by offering unique, high-quality, …" at bounding box center [277, 229] width 0 height 8
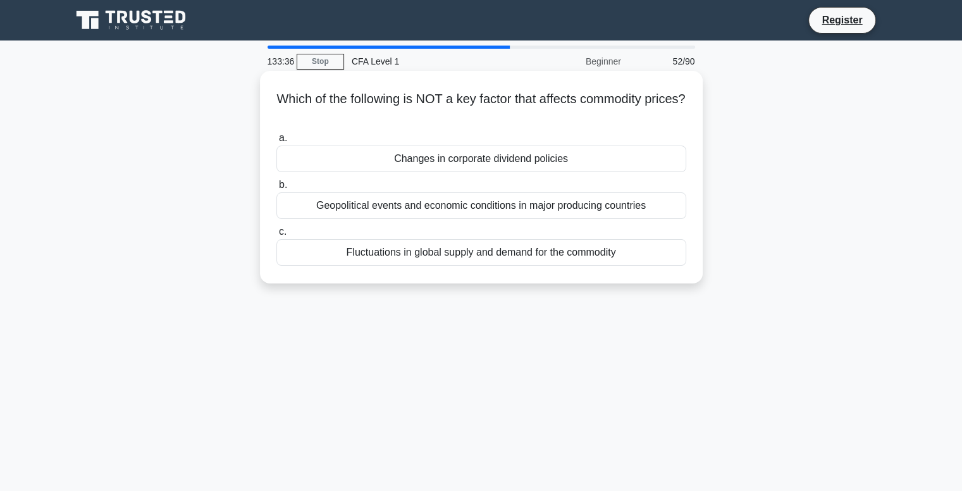
click at [514, 256] on div "Fluctuations in global supply and demand for the commodity" at bounding box center [482, 252] width 410 height 27
click at [277, 236] on input "c. Fluctuations in global supply and demand for the commodity" at bounding box center [277, 232] width 0 height 8
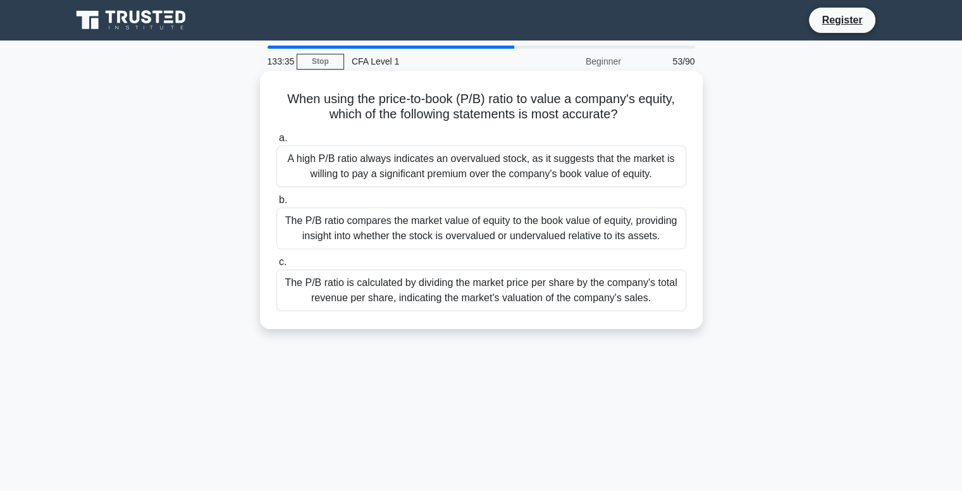
click at [520, 236] on div "The P/B ratio compares the market value of equity to the book value of equity, …" at bounding box center [482, 229] width 410 height 42
click at [277, 204] on input "b. The P/B ratio compares the market value of equity to the book value of equit…" at bounding box center [277, 200] width 0 height 8
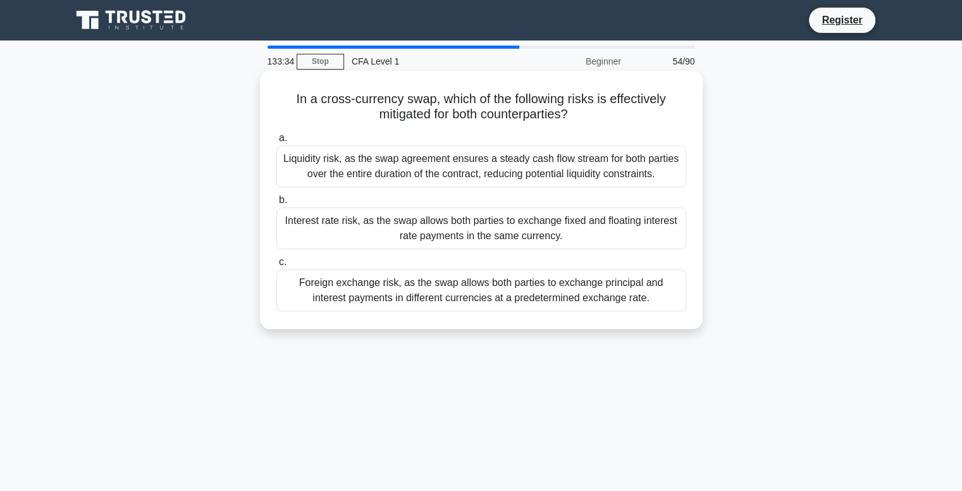
click at [536, 175] on div "Liquidity risk, as the swap agreement ensures a steady cash flow stream for bot…" at bounding box center [482, 167] width 410 height 42
click at [277, 142] on input "a. Liquidity risk, as the swap agreement ensures a steady cash flow stream for …" at bounding box center [277, 138] width 0 height 8
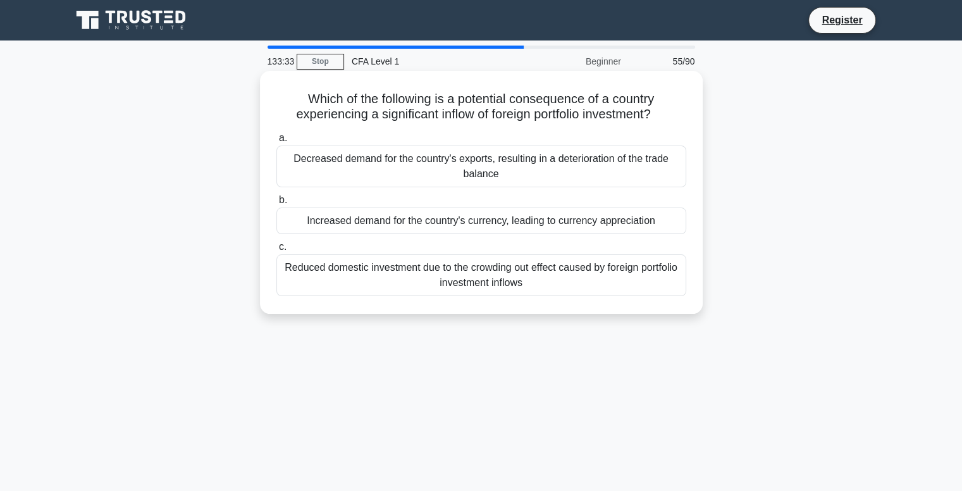
click at [516, 221] on div "Increased demand for the country's currency, leading to currency appreciation" at bounding box center [482, 221] width 410 height 27
click at [277, 204] on input "b. Increased demand for the country's currency, leading to currency appreciation" at bounding box center [277, 200] width 0 height 8
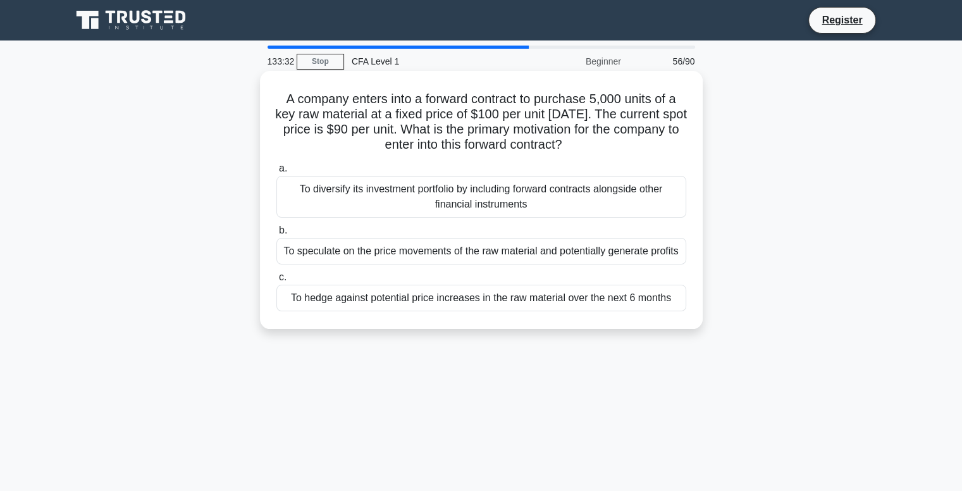
click at [508, 252] on div "To speculate on the price movements of the raw material and potentially generat…" at bounding box center [482, 251] width 410 height 27
click at [277, 235] on input "b. To speculate on the price movements of the raw material and potentially gene…" at bounding box center [277, 231] width 0 height 8
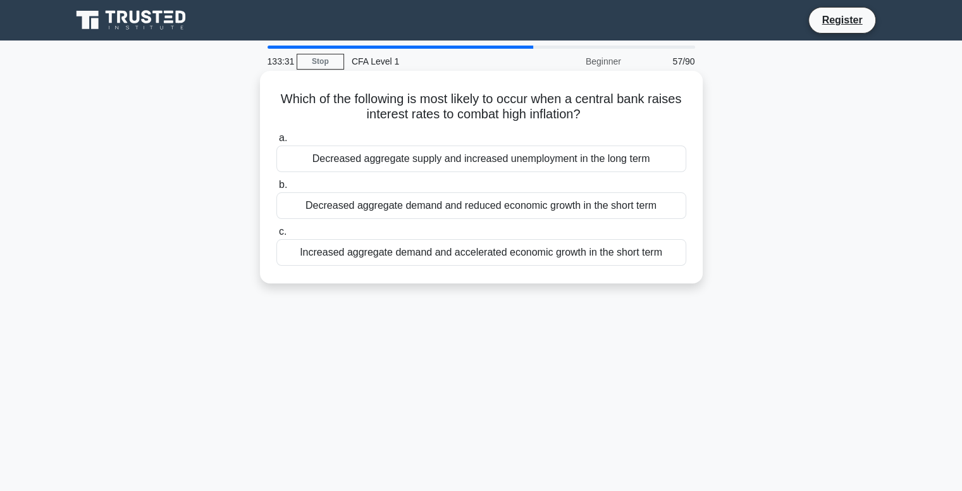
click at [521, 209] on div "Decreased aggregate demand and reduced economic growth in the short term" at bounding box center [482, 205] width 410 height 27
click at [277, 189] on input "b. Decreased aggregate demand and reduced economic growth in the short term" at bounding box center [277, 185] width 0 height 8
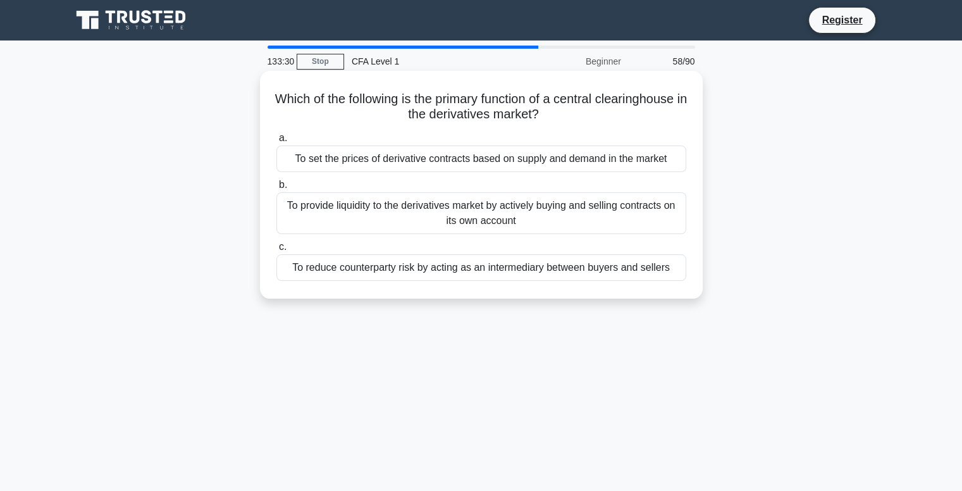
click at [518, 197] on div "To provide liquidity to the derivatives market by actively buying and selling c…" at bounding box center [482, 213] width 410 height 42
click at [277, 189] on input "b. To provide liquidity to the derivatives market by actively buying and sellin…" at bounding box center [277, 185] width 0 height 8
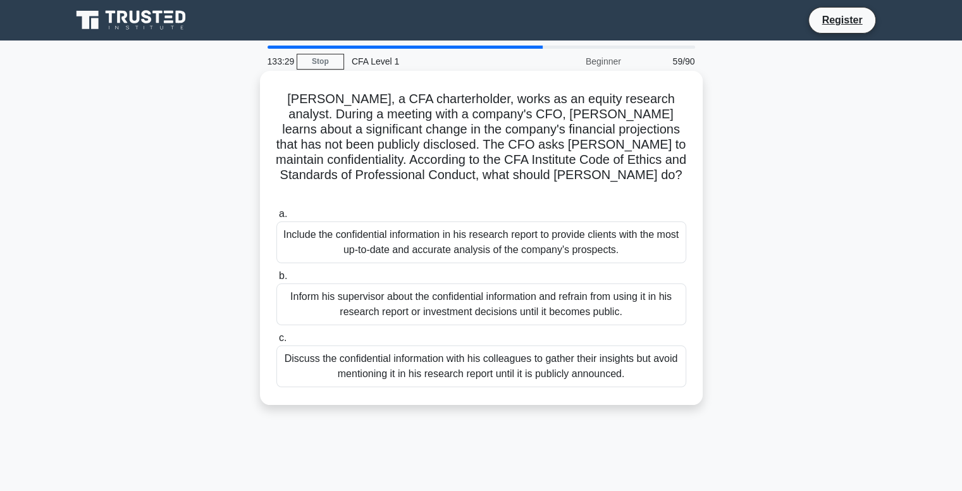
click at [516, 221] on div "Include the confidential information in his research report to provide clients …" at bounding box center [482, 242] width 410 height 42
click at [277, 214] on input "a. Include the confidential information in his research report to provide clien…" at bounding box center [277, 214] width 0 height 8
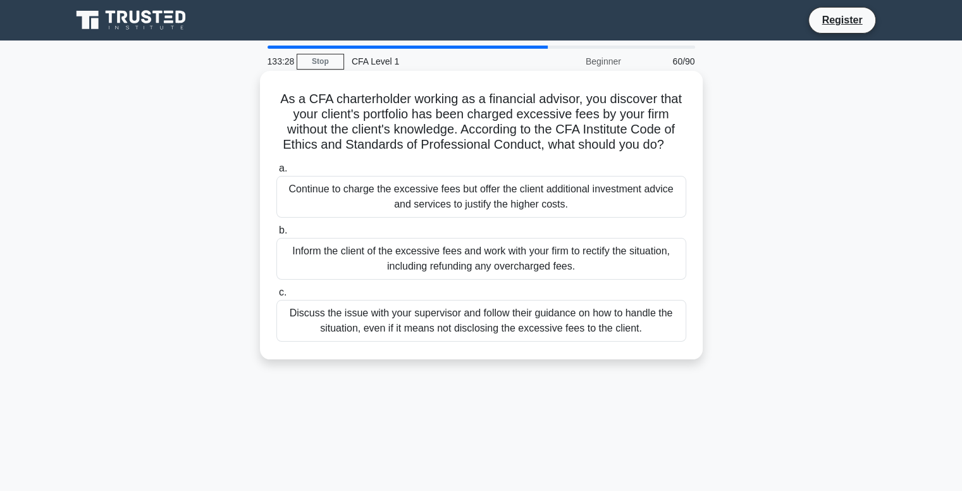
click at [526, 203] on div "Continue to charge the excessive fees but offer the client additional investmen…" at bounding box center [482, 197] width 410 height 42
click at [277, 173] on input "a. Continue to charge the excessive fees but offer the client additional invest…" at bounding box center [277, 169] width 0 height 8
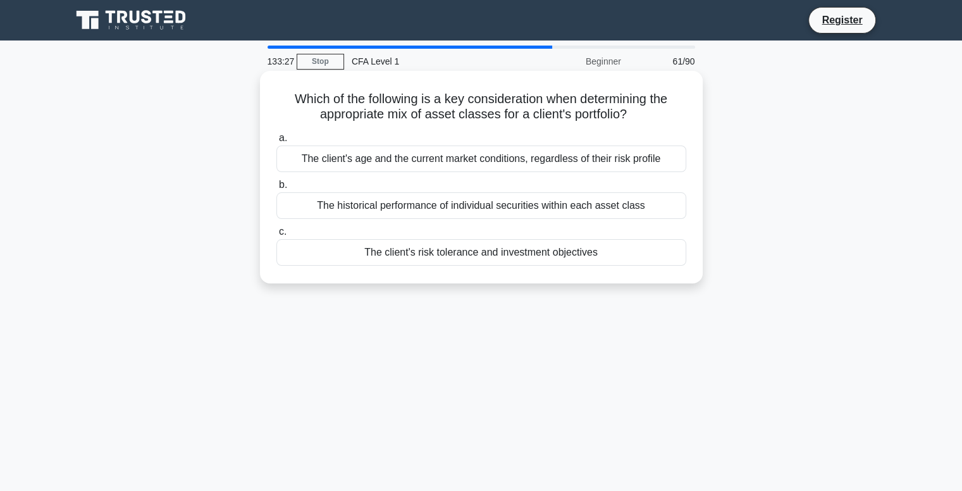
click at [525, 211] on div "The historical performance of individual securities within each asset class" at bounding box center [482, 205] width 410 height 27
click at [567, 208] on div "The historical performance of individual securities within each asset class" at bounding box center [482, 205] width 410 height 27
click at [277, 189] on input "b. The historical performance of individual securities within each asset class" at bounding box center [277, 185] width 0 height 8
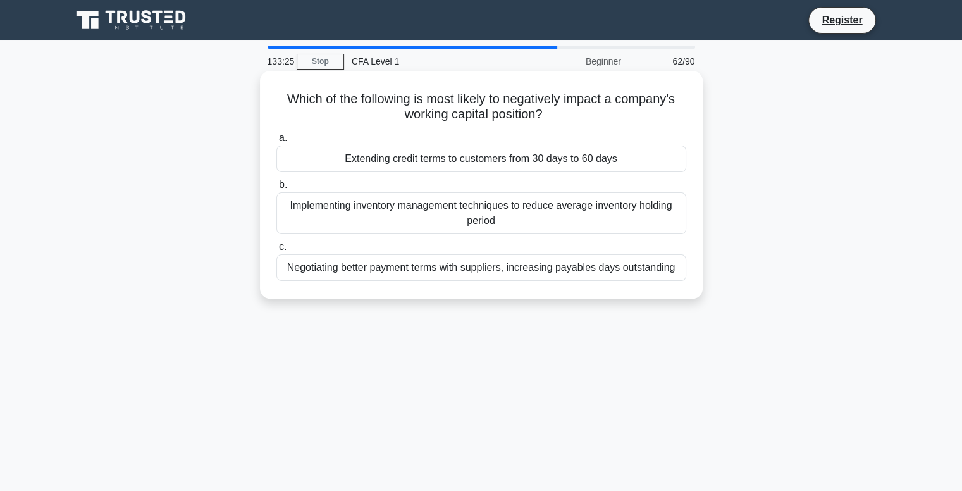
click at [564, 203] on div "Implementing inventory management techniques to reduce average inventory holdin…" at bounding box center [482, 213] width 410 height 42
click at [614, 208] on div "Implementing inventory management techniques to reduce average inventory holdin…" at bounding box center [482, 213] width 410 height 42
click at [277, 189] on input "b. Implementing inventory management techniques to reduce average inventory hol…" at bounding box center [277, 185] width 0 height 8
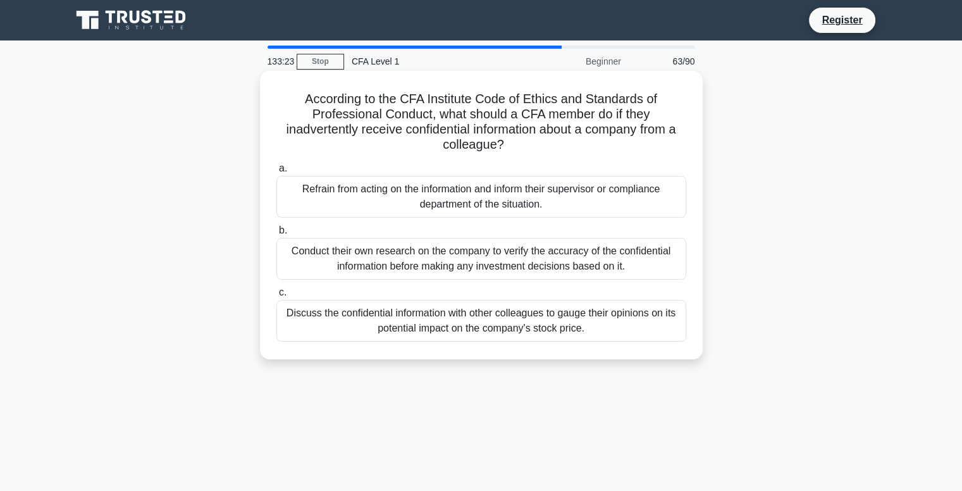
click at [596, 195] on div "Refrain from acting on the information and inform their supervisor or complianc…" at bounding box center [482, 197] width 410 height 42
click at [277, 173] on input "a. Refrain from acting on the information and inform their supervisor or compli…" at bounding box center [277, 169] width 0 height 8
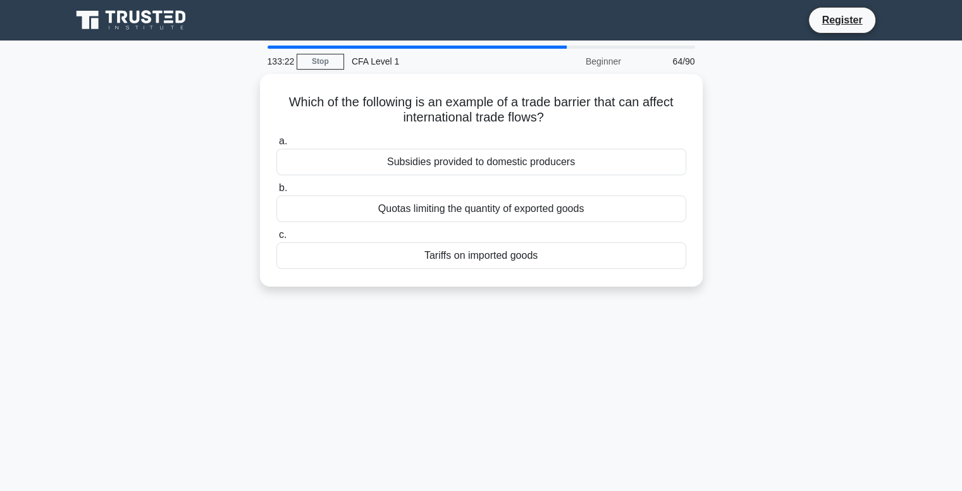
click at [596, 196] on div "Quotas limiting the quantity of exported goods" at bounding box center [482, 209] width 410 height 27
click at [277, 192] on input "b. Quotas limiting the quantity of exported goods" at bounding box center [277, 188] width 0 height 8
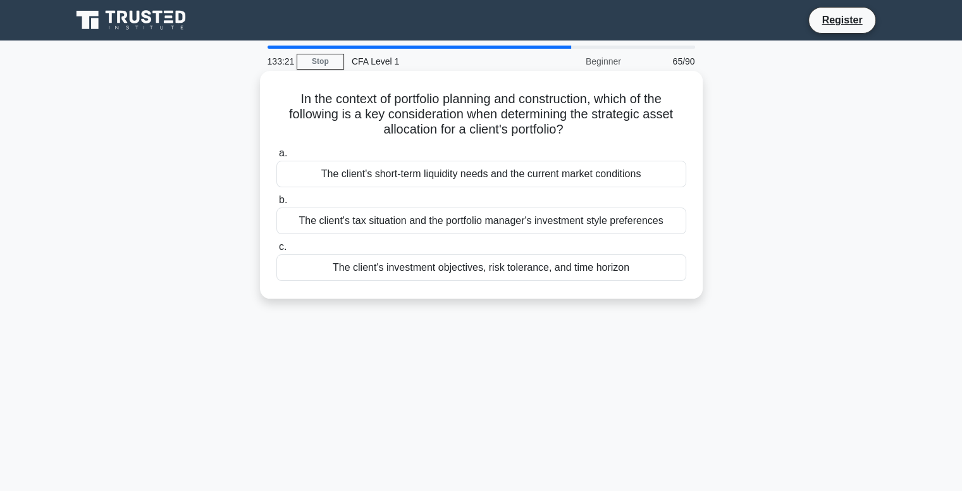
click at [592, 226] on div "The client's tax situation and the portfolio manager's investment style prefere…" at bounding box center [482, 221] width 410 height 27
click at [277, 204] on input "b. The client's tax situation and the portfolio manager's investment style pref…" at bounding box center [277, 200] width 0 height 8
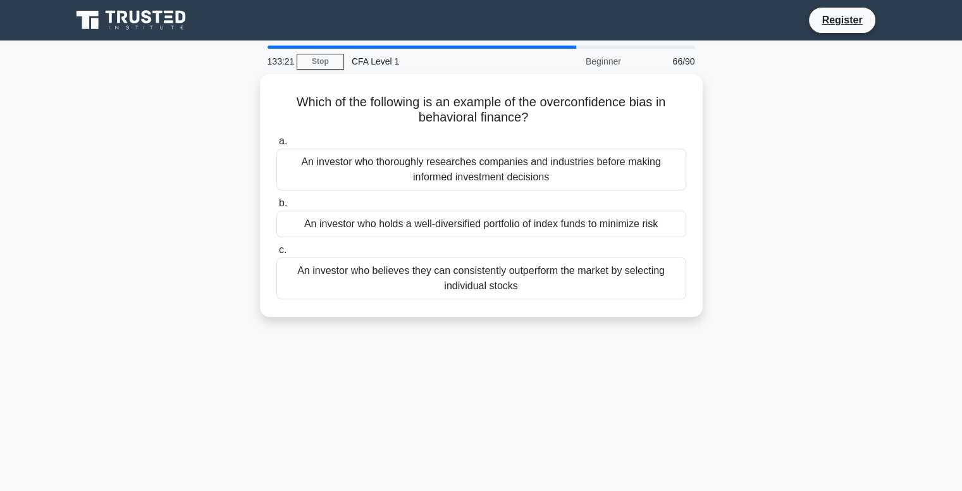
click at [592, 226] on div "An investor who holds a well-diversified portfolio of index funds to minimize r…" at bounding box center [482, 224] width 410 height 27
click at [277, 208] on input "b. An investor who holds a well-diversified portfolio of index funds to minimiz…" at bounding box center [277, 203] width 0 height 8
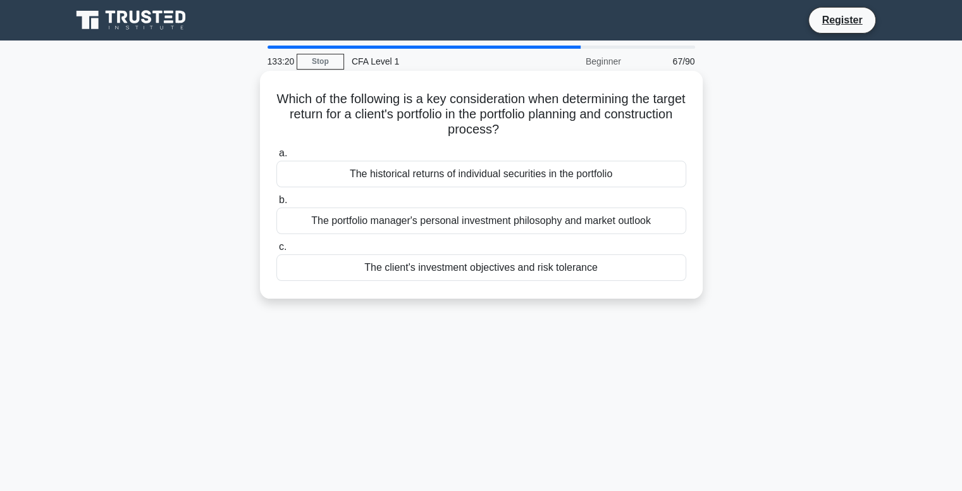
click at [596, 259] on div "The client's investment objectives and risk tolerance" at bounding box center [482, 267] width 410 height 27
click at [277, 251] on input "c. The client's investment objectives and risk tolerance" at bounding box center [277, 247] width 0 height 8
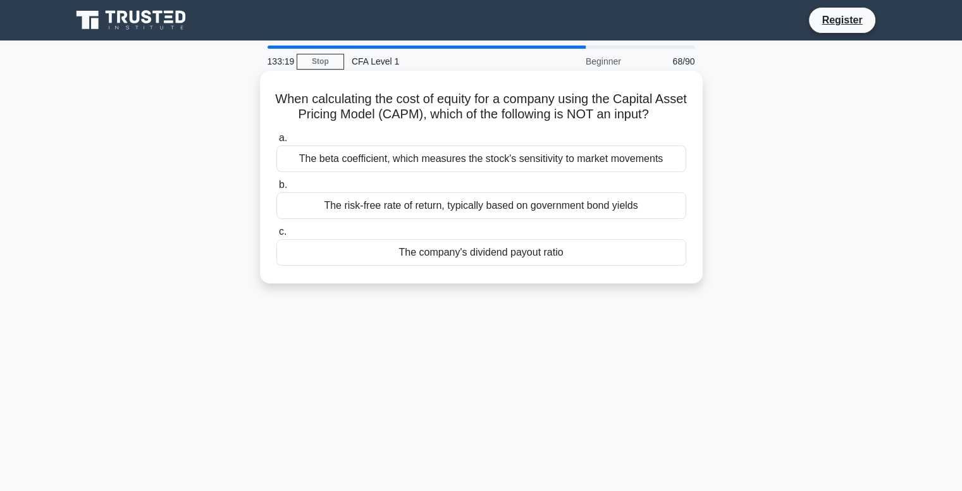
click at [597, 172] on div "The beta coefficient, which measures the stock's sensitivity to market movements" at bounding box center [482, 159] width 410 height 27
click at [277, 142] on input "a. The beta coefficient, which measures the stock's sensitivity to market movem…" at bounding box center [277, 138] width 0 height 8
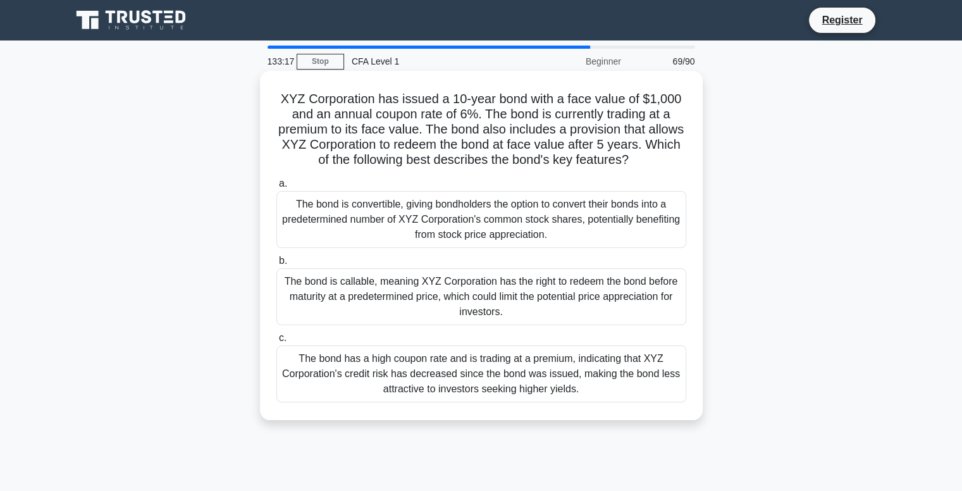
click at [602, 289] on div "The bond is callable, meaning XYZ Corporation has the right to redeem the bond …" at bounding box center [482, 296] width 410 height 57
click at [277, 265] on input "b. The bond is callable, meaning XYZ Corporation has the right to redeem the bo…" at bounding box center [277, 261] width 0 height 8
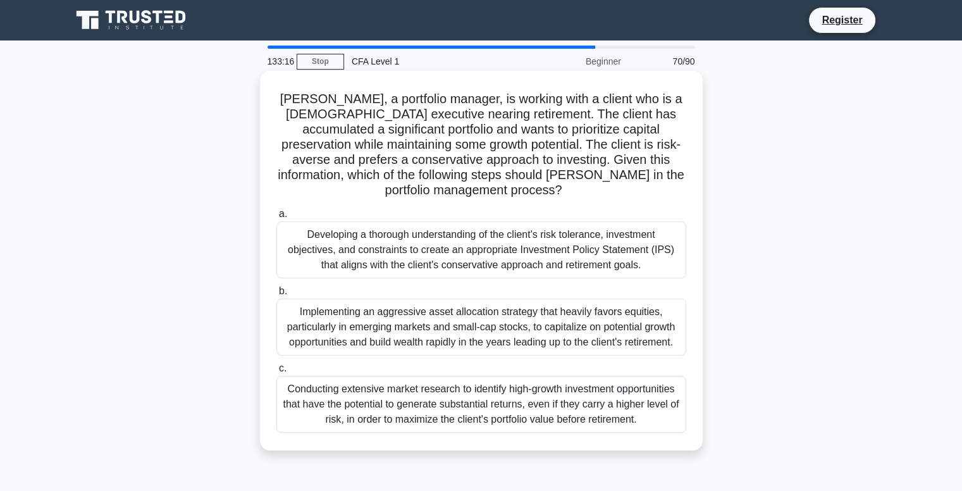
click at [590, 241] on div "Developing a thorough understanding of the client's risk tolerance, investment …" at bounding box center [482, 249] width 410 height 57
click at [277, 218] on input "a. Developing a thorough understanding of the client's risk tolerance, investme…" at bounding box center [277, 214] width 0 height 8
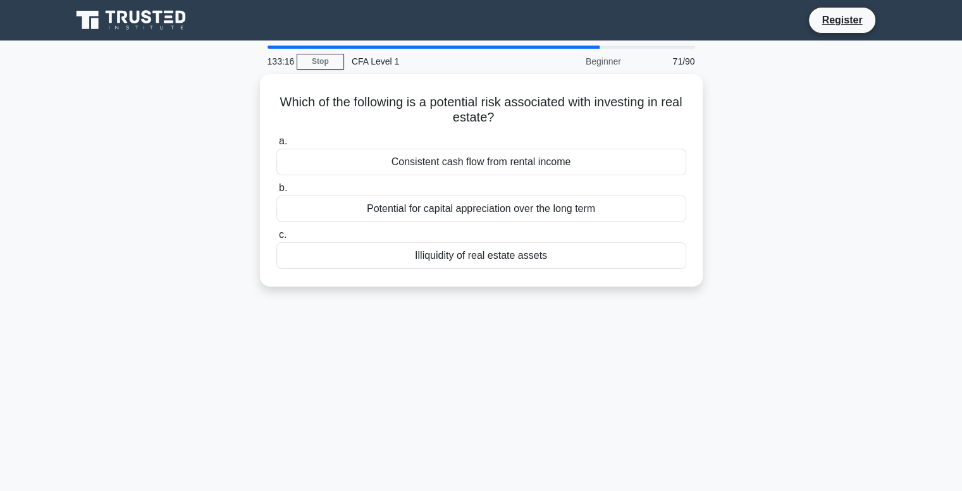
click at [590, 242] on div "Illiquidity of real estate assets" at bounding box center [482, 255] width 410 height 27
click at [277, 239] on input "c. Illiquidity of real estate assets" at bounding box center [277, 235] width 0 height 8
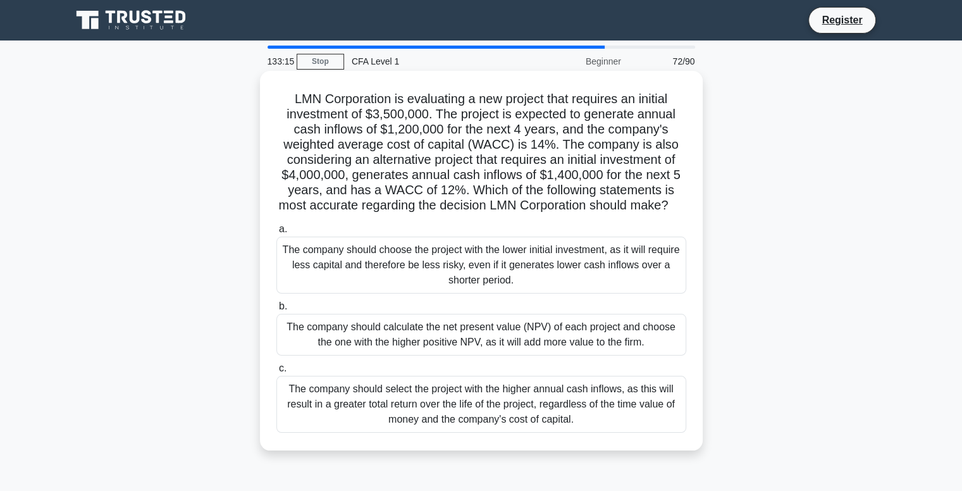
click at [607, 269] on div "The company should choose the project with the lower initial investment, as it …" at bounding box center [482, 265] width 410 height 57
click at [277, 233] on input "a. The company should choose the project with the lower initial investment, as …" at bounding box center [277, 229] width 0 height 8
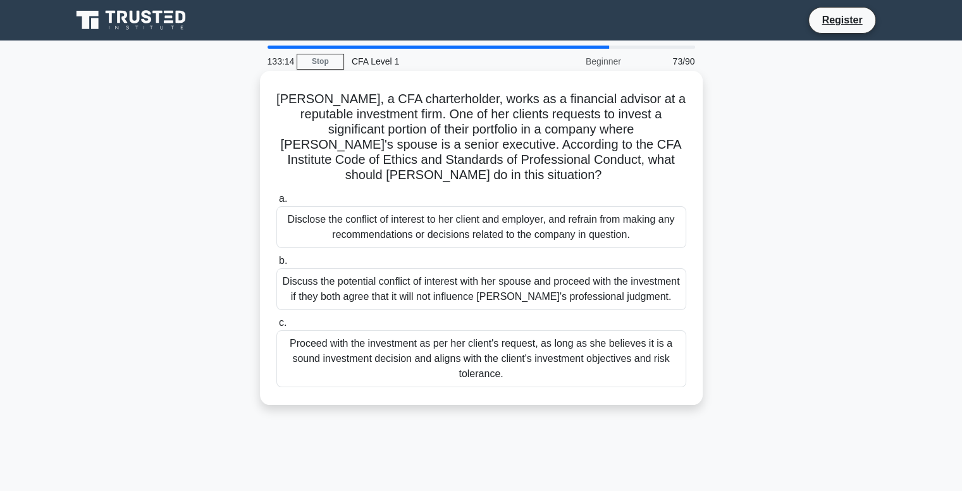
click at [620, 347] on div "Proceed with the investment as per her client's request, as long as she believe…" at bounding box center [482, 358] width 410 height 57
click at [277, 327] on input "c. Proceed with the investment as per her client's request, as long as she beli…" at bounding box center [277, 323] width 0 height 8
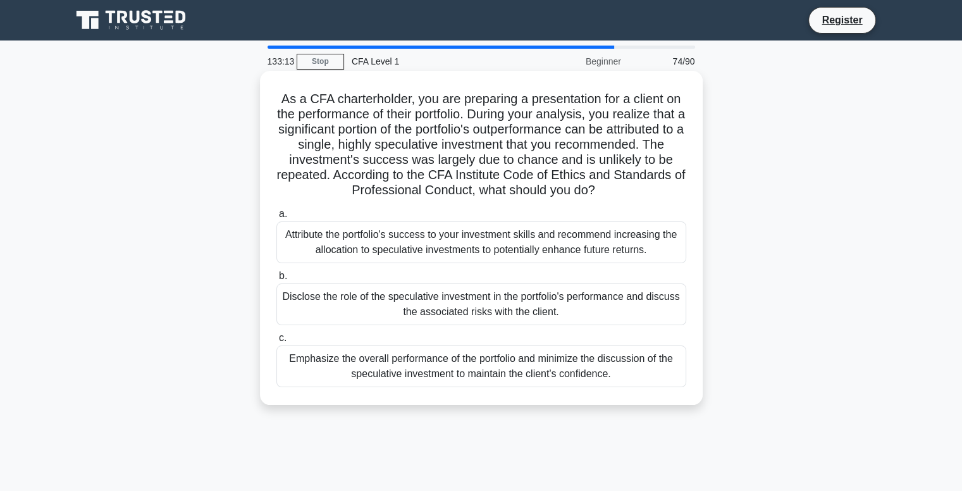
click at [605, 256] on div "Attribute the portfolio's success to your investment skills and recommend incre…" at bounding box center [482, 242] width 410 height 42
click at [277, 218] on input "a. Attribute the portfolio's success to your investment skills and recommend in…" at bounding box center [277, 214] width 0 height 8
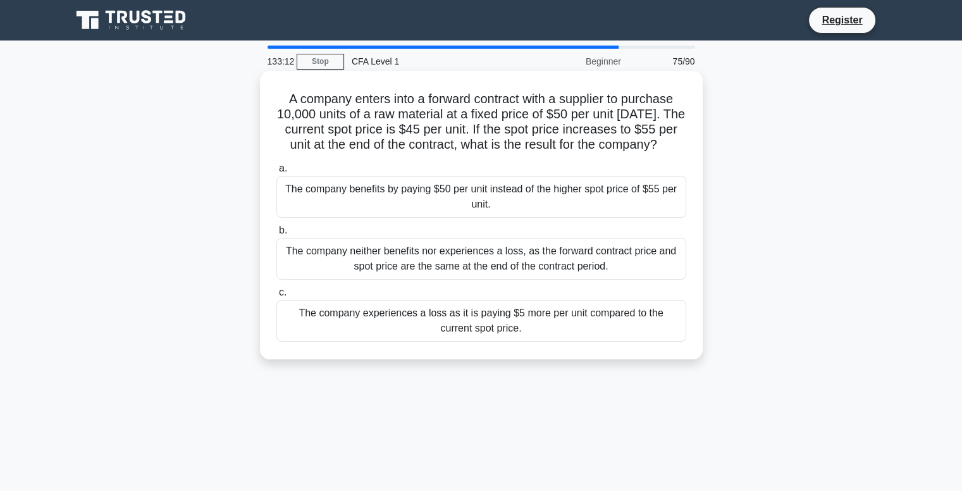
click at [616, 342] on div "The company experiences a loss as it is paying $5 more per unit compared to the…" at bounding box center [482, 321] width 410 height 42
click at [277, 297] on input "c. The company experiences a loss as it is paying $5 more per unit compared to …" at bounding box center [277, 293] width 0 height 8
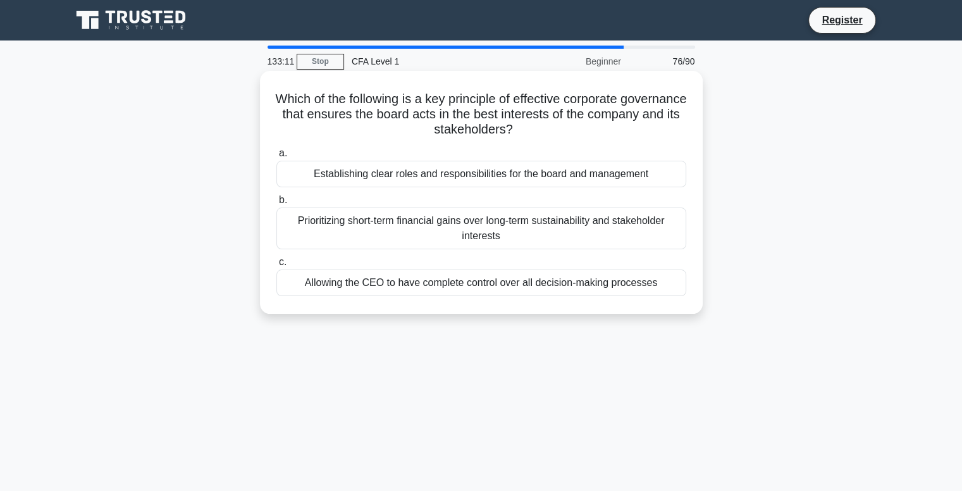
click at [623, 218] on div "Prioritizing short-term financial gains over long-term sustainability and stake…" at bounding box center [482, 229] width 410 height 42
click at [277, 204] on input "b. Prioritizing short-term financial gains over long-term sustainability and st…" at bounding box center [277, 200] width 0 height 8
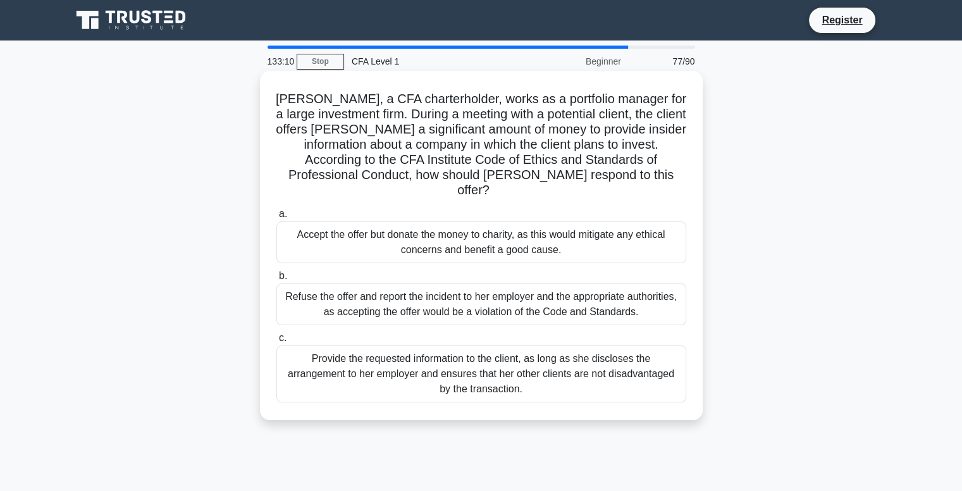
click at [628, 289] on div "Refuse the offer and report the incident to her employer and the appropriate au…" at bounding box center [482, 304] width 410 height 42
click at [277, 280] on input "b. Refuse the offer and report the incident to her employer and the appropriate…" at bounding box center [277, 276] width 0 height 8
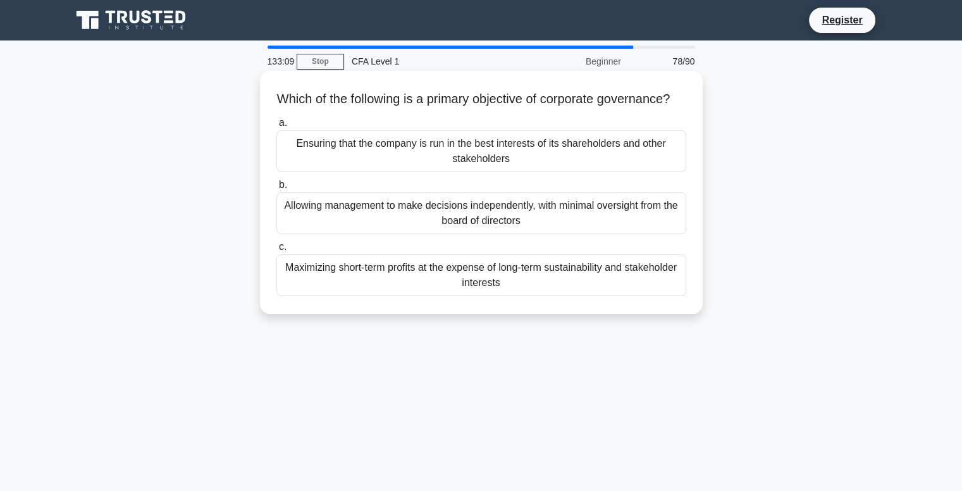
click at [625, 293] on div "Maximizing short-term profits at the expense of long-term sustainability and st…" at bounding box center [482, 275] width 410 height 42
click at [277, 251] on input "c. Maximizing short-term profits at the expense of long-term sustainability and…" at bounding box center [277, 247] width 0 height 8
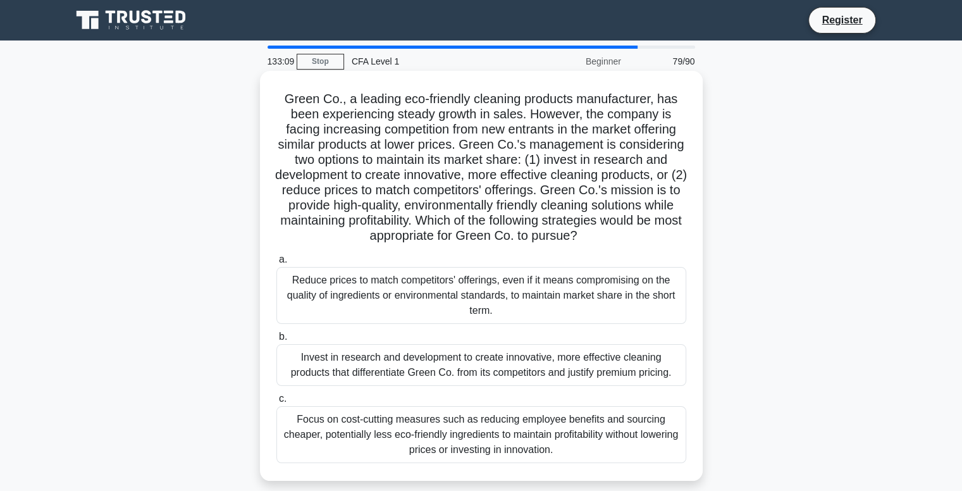
click at [615, 285] on div "Reduce prices to match competitors' offerings, even if it means compromising on…" at bounding box center [482, 295] width 410 height 57
click at [277, 264] on input "a. Reduce prices to match competitors' offerings, even if it means compromising…" at bounding box center [277, 260] width 0 height 8
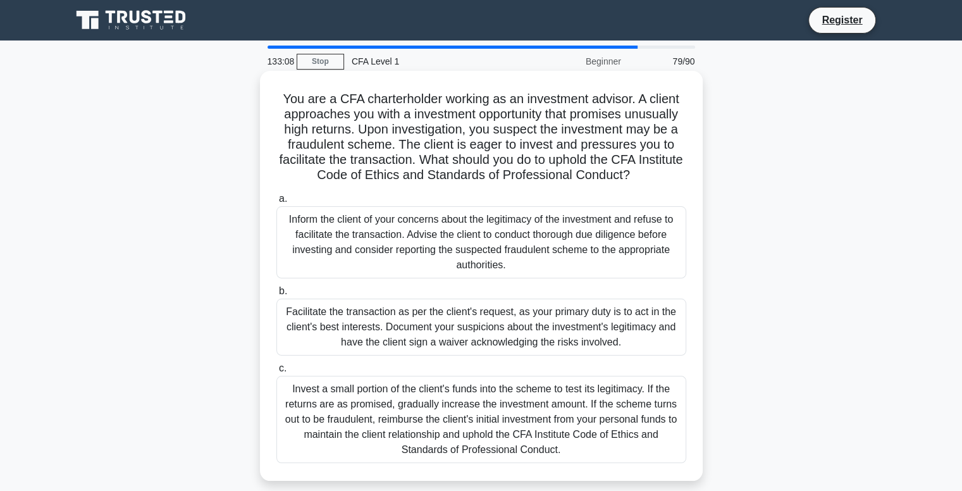
click at [619, 317] on div "Facilitate the transaction as per the client's request, as your primary duty is…" at bounding box center [482, 327] width 410 height 57
click at [277, 296] on input "b. Facilitate the transaction as per the client's request, as your primary duty…" at bounding box center [277, 291] width 0 height 8
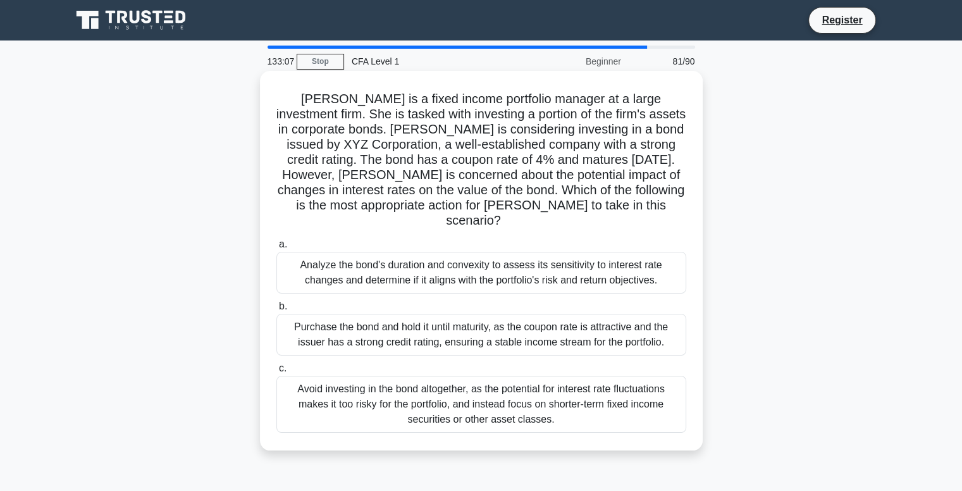
click at [598, 277] on div "Analyze the bond's duration and convexity to assess its sensitivity to interest…" at bounding box center [482, 273] width 410 height 42
click at [277, 249] on input "a. Analyze the bond's duration and convexity to assess its sensitivity to inter…" at bounding box center [277, 244] width 0 height 8
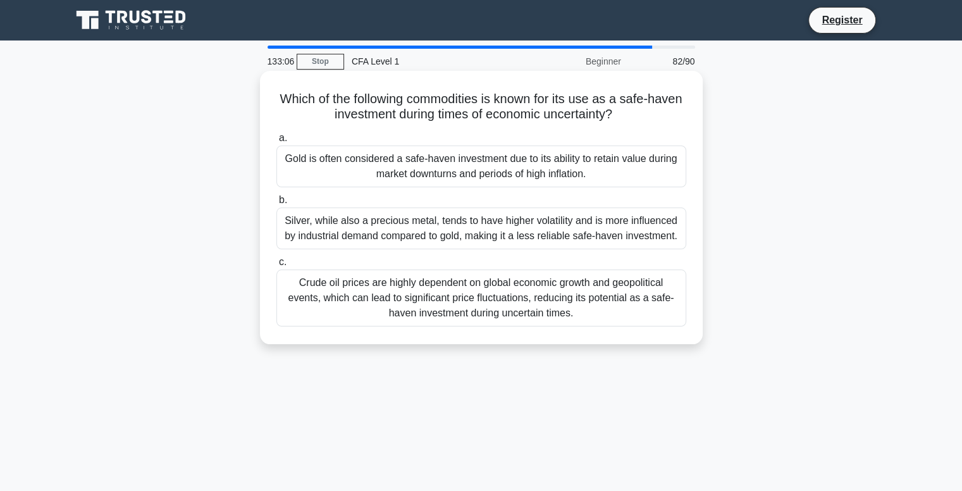
click at [630, 252] on div "a. Gold is often considered a safe-haven investment due to its ability to retai…" at bounding box center [481, 228] width 425 height 201
click at [632, 238] on div "Silver, while also a precious metal, tends to have higher volatility and is mor…" at bounding box center [482, 229] width 410 height 42
click at [277, 204] on input "b. Silver, while also a precious metal, tends to have higher volatility and is …" at bounding box center [277, 200] width 0 height 8
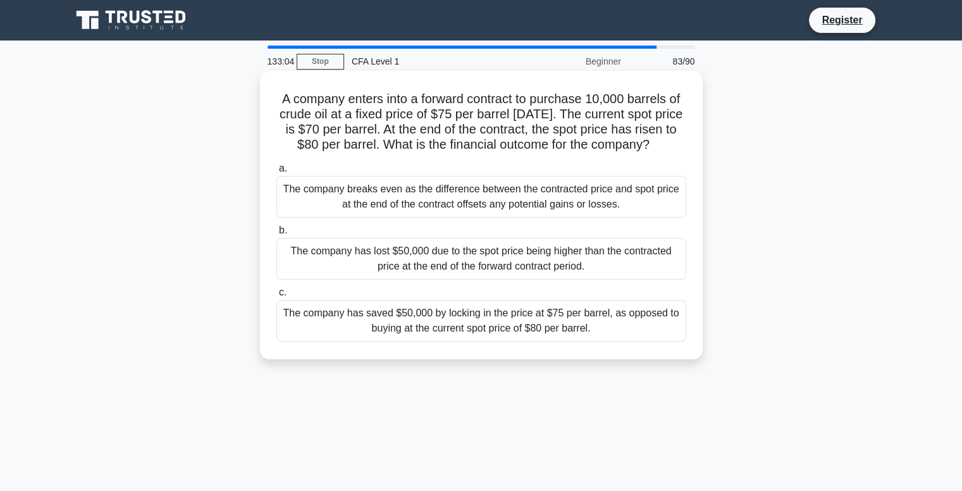
drag, startPoint x: 628, startPoint y: 243, endPoint x: 628, endPoint y: 258, distance: 14.6
click at [628, 244] on label "b. The company has lost $50,000 due to the spot price being higher than the con…" at bounding box center [482, 251] width 410 height 57
click at [277, 235] on input "b. The company has lost $50,000 due to the spot price being higher than the con…" at bounding box center [277, 231] width 0 height 8
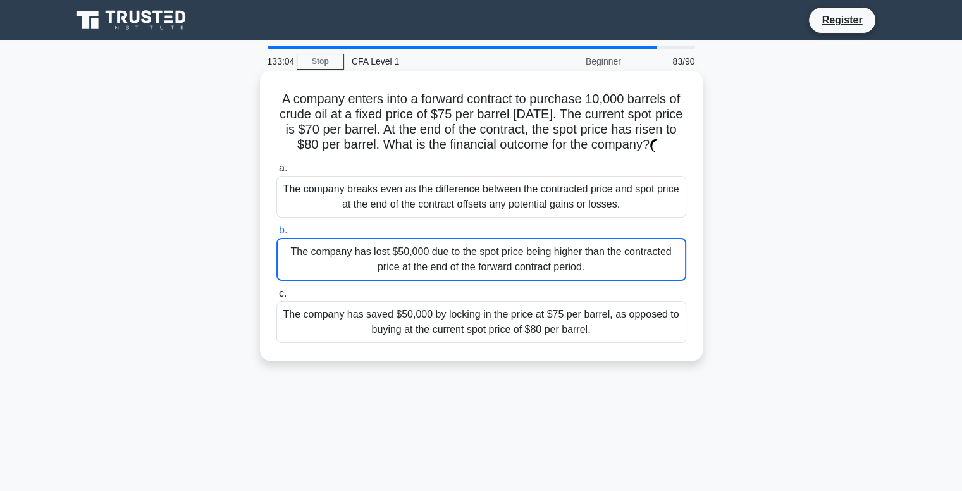
click at [628, 260] on div "The company has lost $50,000 due to the spot price being higher than the contra…" at bounding box center [482, 259] width 410 height 43
click at [277, 235] on input "b. The company has lost $50,000 due to the spot price being higher than the con…" at bounding box center [277, 231] width 0 height 8
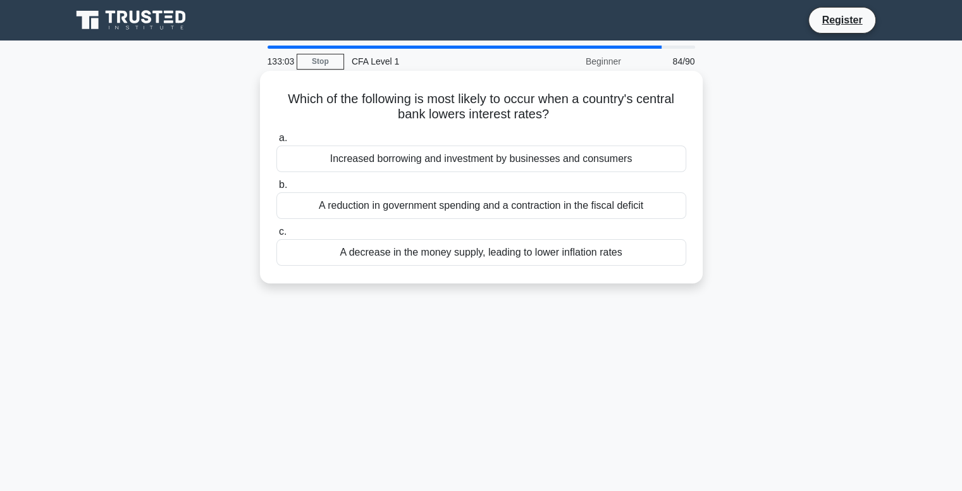
click at [629, 210] on div "A reduction in government spending and a contraction in the fiscal deficit" at bounding box center [482, 205] width 410 height 27
click at [277, 189] on input "b. A reduction in government spending and a contraction in the fiscal deficit" at bounding box center [277, 185] width 0 height 8
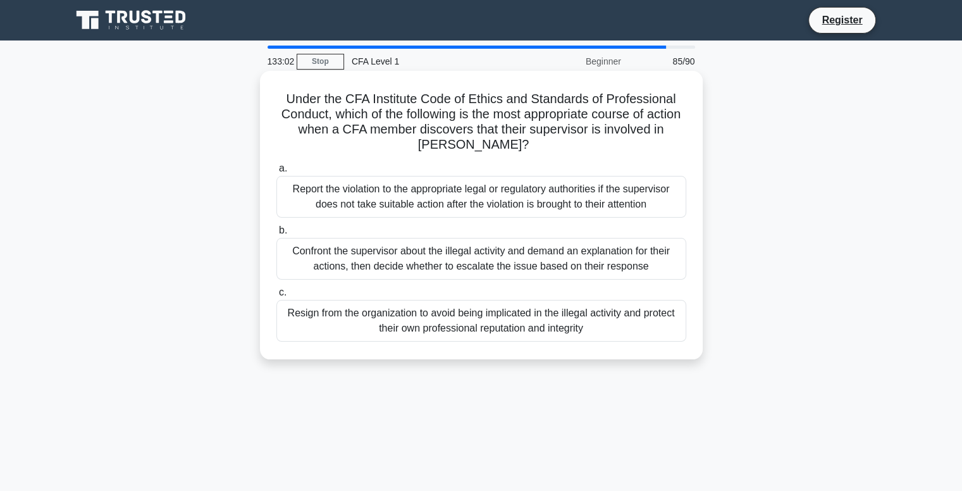
click at [618, 201] on div "Report the violation to the appropriate legal or regulatory authorities if the …" at bounding box center [482, 197] width 410 height 42
click at [277, 173] on input "a. Report the violation to the appropriate legal or regulatory authorities if t…" at bounding box center [277, 169] width 0 height 8
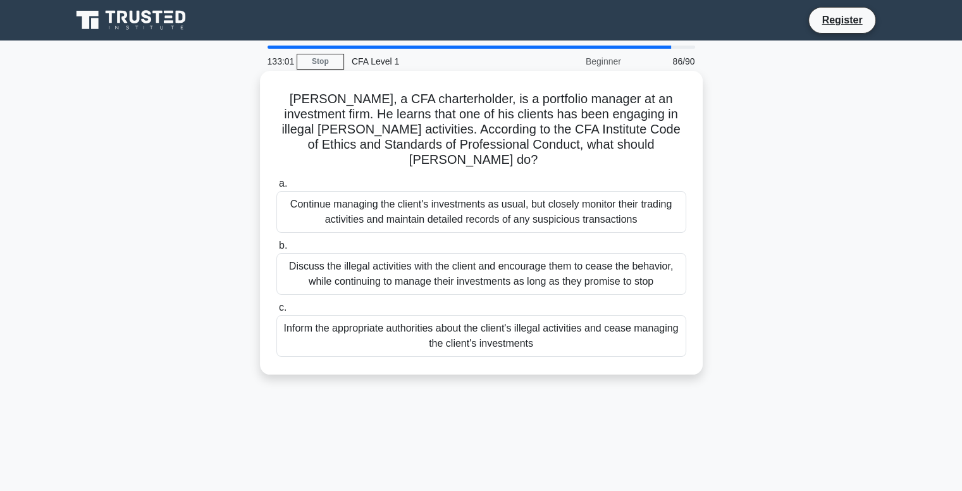
click at [619, 254] on div "Discuss the illegal activities with the client and encourage them to cease the …" at bounding box center [482, 274] width 410 height 42
click at [277, 250] on input "b. Discuss the illegal activities with the client and encourage them to cease t…" at bounding box center [277, 246] width 0 height 8
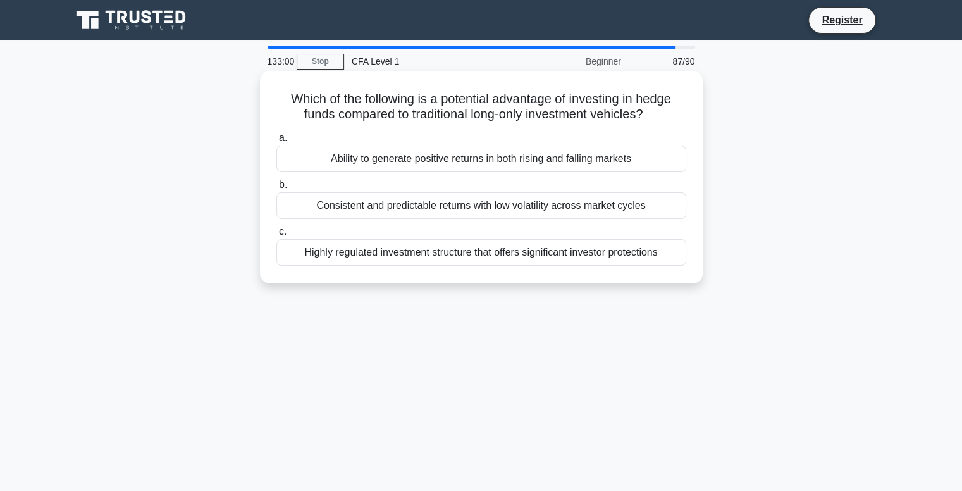
click at [638, 163] on div "Ability to generate positive returns in both rising and falling markets" at bounding box center [482, 159] width 410 height 27
click at [277, 142] on input "a. Ability to generate positive returns in both rising and falling markets" at bounding box center [277, 138] width 0 height 8
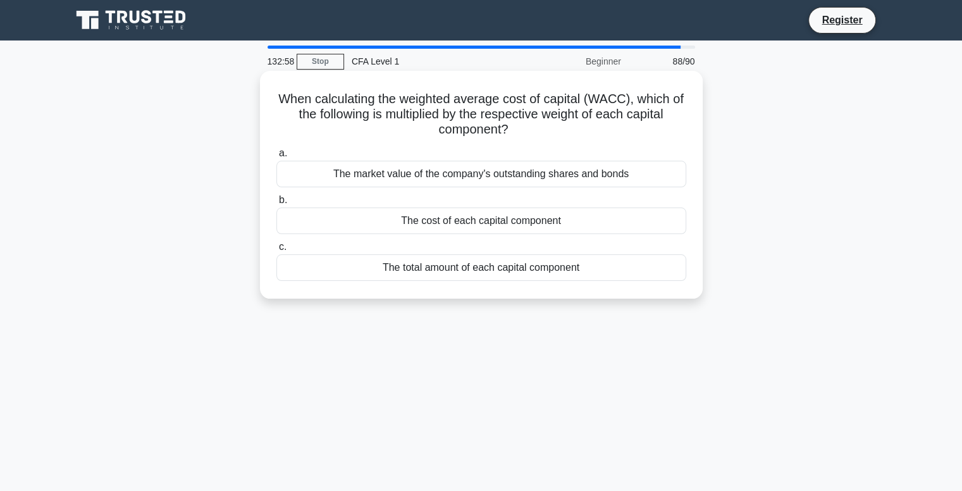
click at [633, 220] on div "The cost of each capital component" at bounding box center [482, 221] width 410 height 27
click at [277, 204] on input "b. The cost of each capital component" at bounding box center [277, 200] width 0 height 8
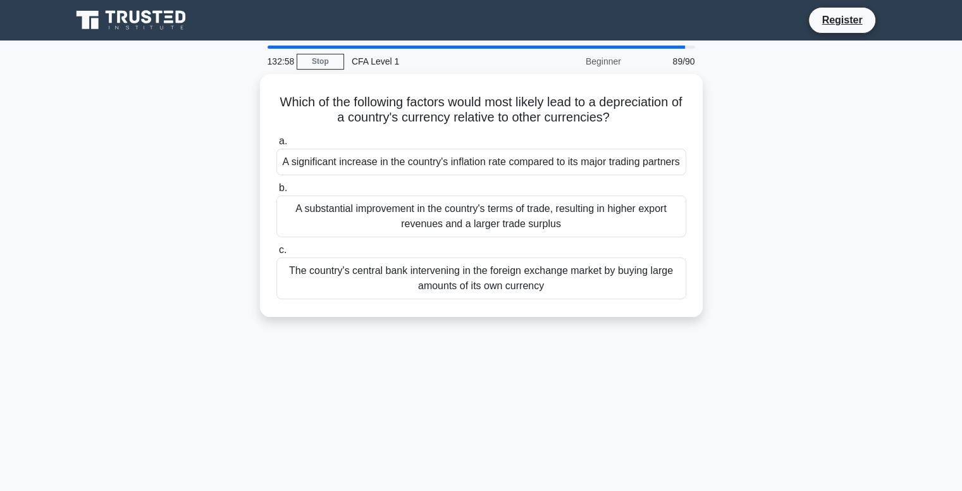
click at [634, 219] on div "A substantial improvement in the country's terms of trade, resulting in higher …" at bounding box center [482, 217] width 410 height 42
click at [277, 192] on input "b. A substantial improvement in the country's terms of trade, resulting in high…" at bounding box center [277, 188] width 0 height 8
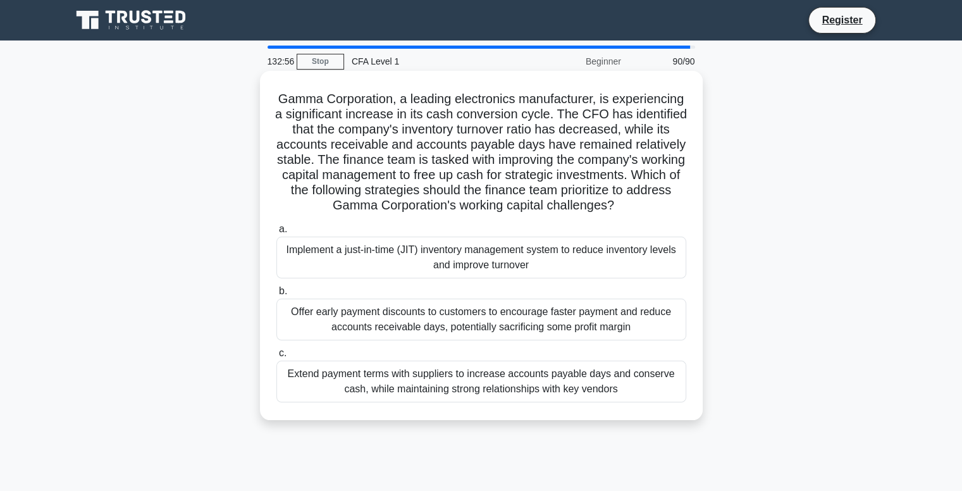
click at [628, 258] on div "Implement a just-in-time (JIT) inventory management system to reduce inventory …" at bounding box center [482, 258] width 410 height 42
click at [277, 233] on input "a. Implement a just-in-time (JIT) inventory management system to reduce invento…" at bounding box center [277, 229] width 0 height 8
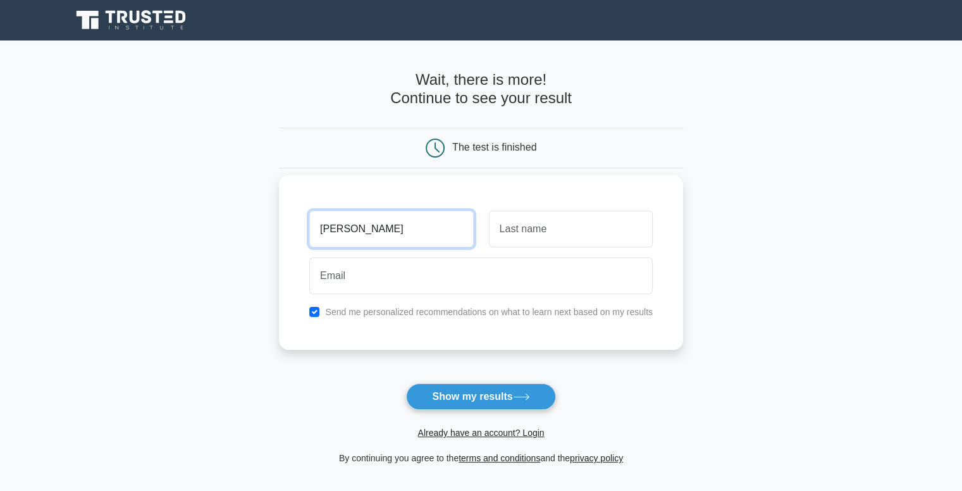
click at [388, 230] on input "Ashish Patel" at bounding box center [391, 229] width 164 height 37
type input "Ashish"
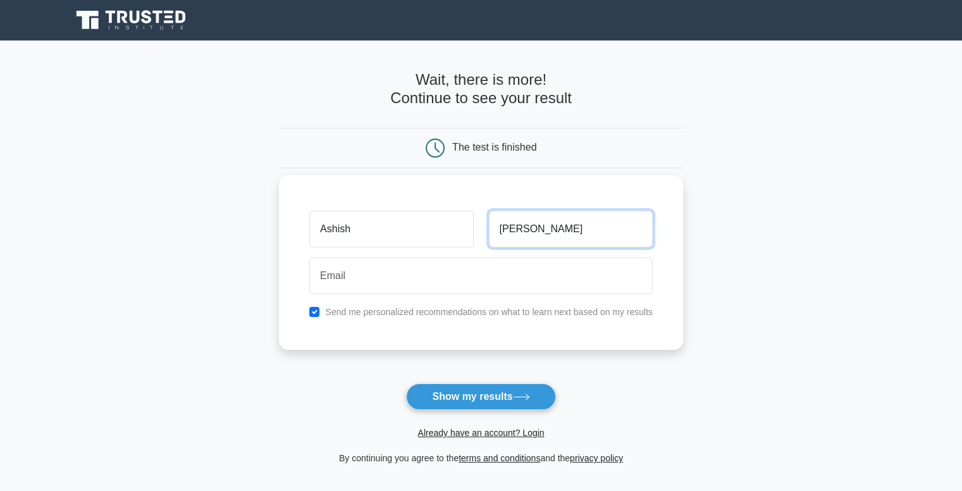
type input "Patel"
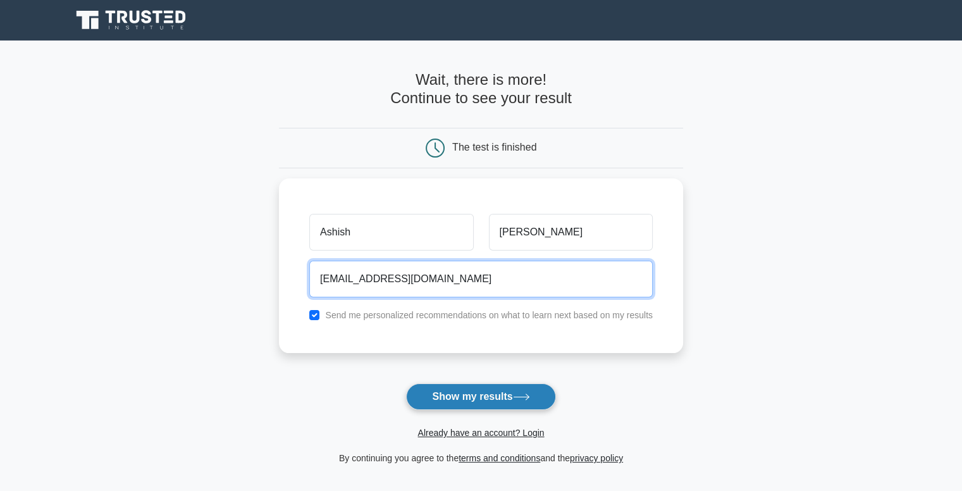
type input "anime.ap.06@gmail.com"
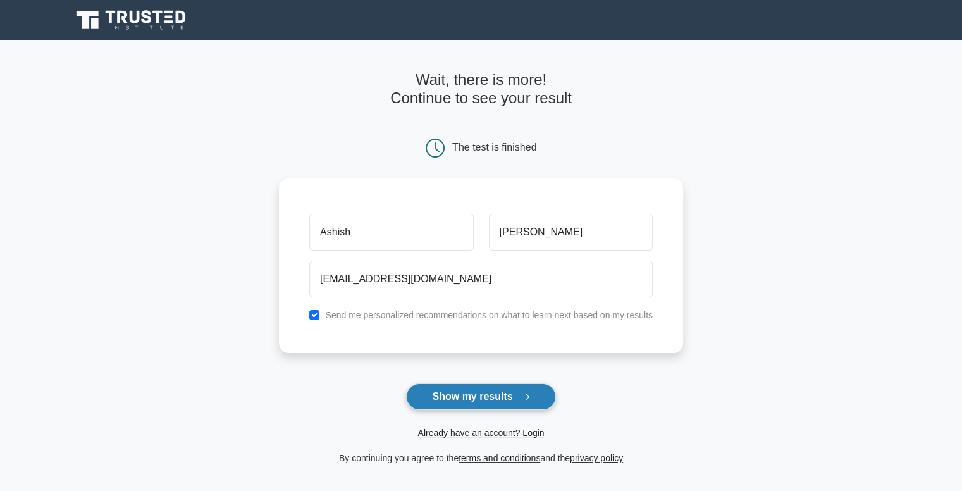
click at [480, 390] on button "Show my results" at bounding box center [480, 396] width 149 height 27
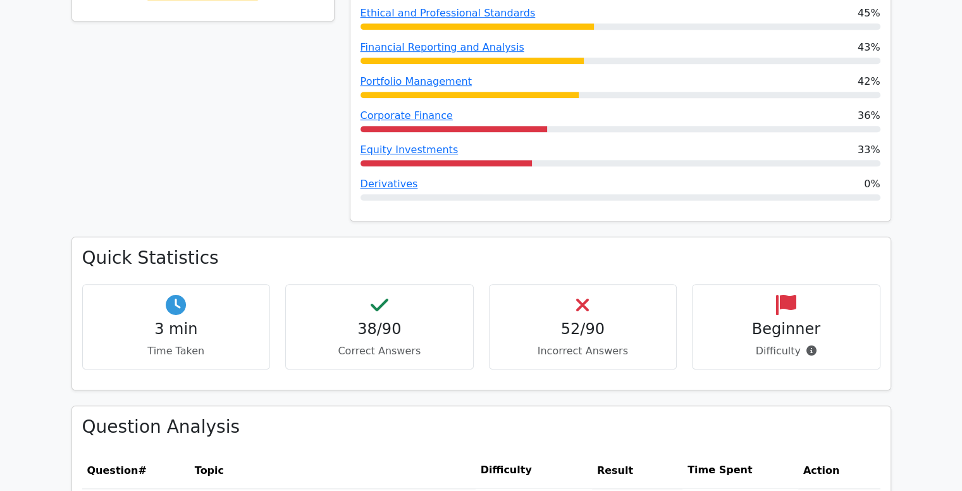
scroll to position [759, 0]
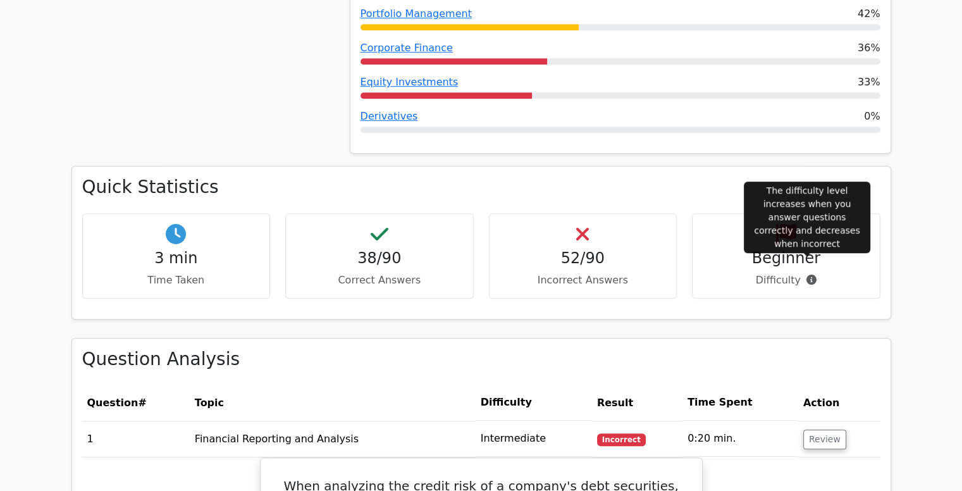
click at [807, 275] on icon at bounding box center [812, 280] width 10 height 10
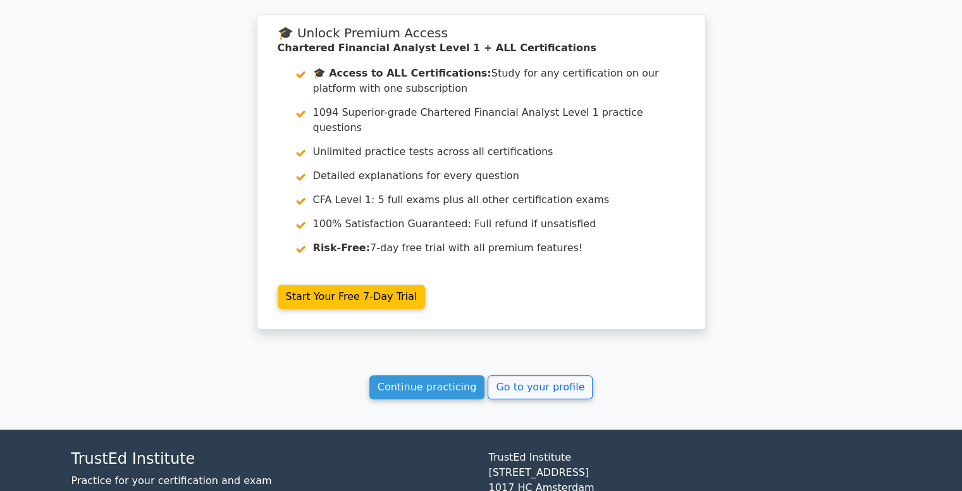
scroll to position [5062, 0]
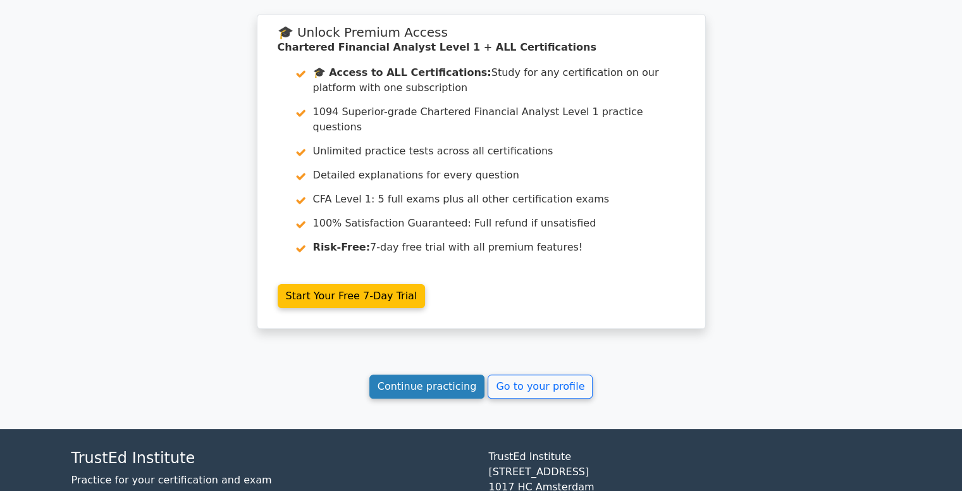
click at [429, 375] on link "Continue practicing" at bounding box center [428, 387] width 116 height 24
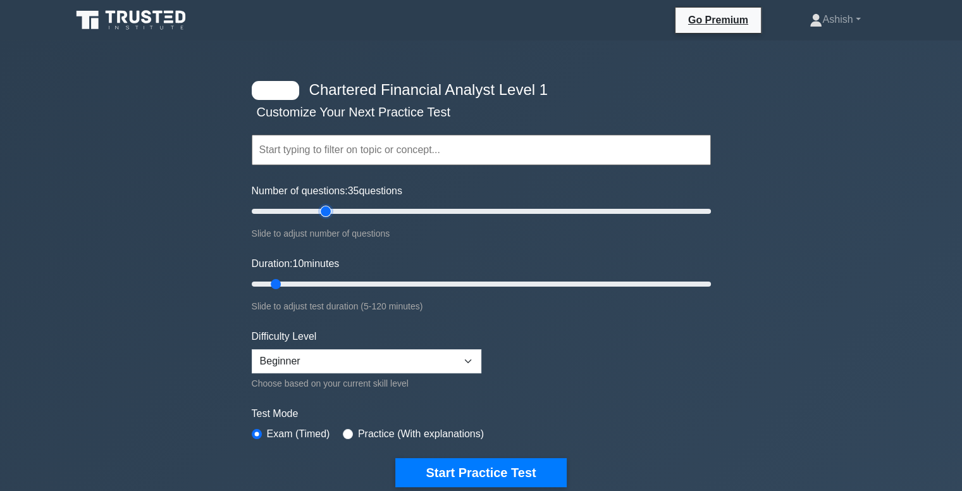
type input "35"
click at [323, 211] on input "Number of questions: 35 questions" at bounding box center [481, 211] width 459 height 15
click at [716, 22] on link "Go Premium" at bounding box center [718, 20] width 75 height 16
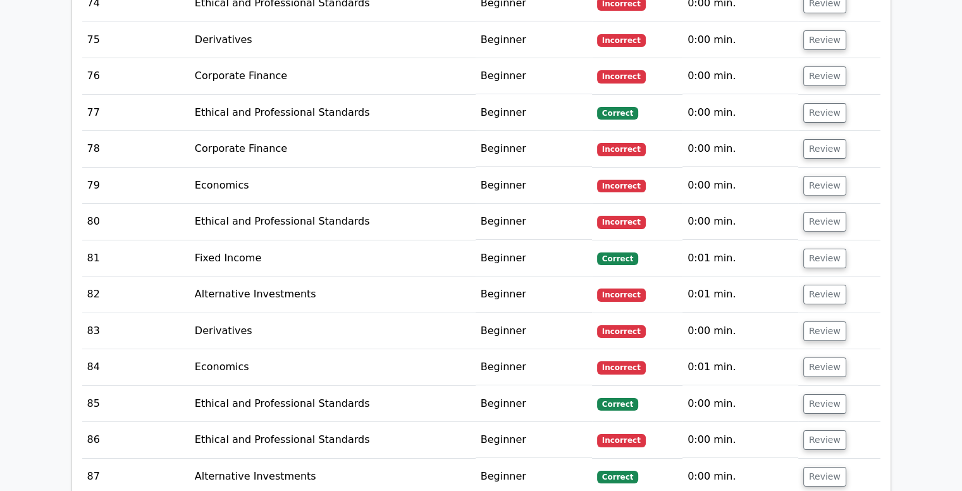
scroll to position [4643, 0]
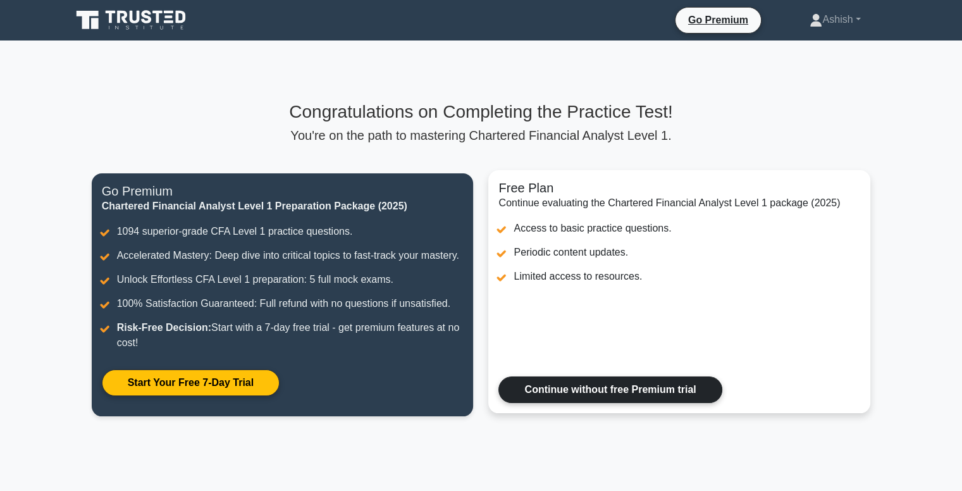
click at [620, 392] on link "Continue without free Premium trial" at bounding box center [610, 390] width 223 height 27
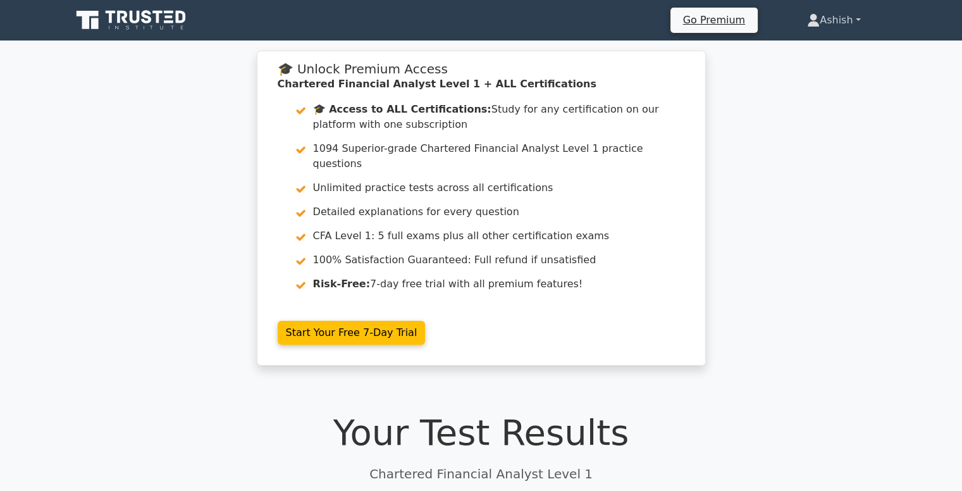
click at [830, 23] on link "Ashish" at bounding box center [834, 20] width 114 height 25
click at [860, 21] on link "Ashish" at bounding box center [834, 20] width 114 height 25
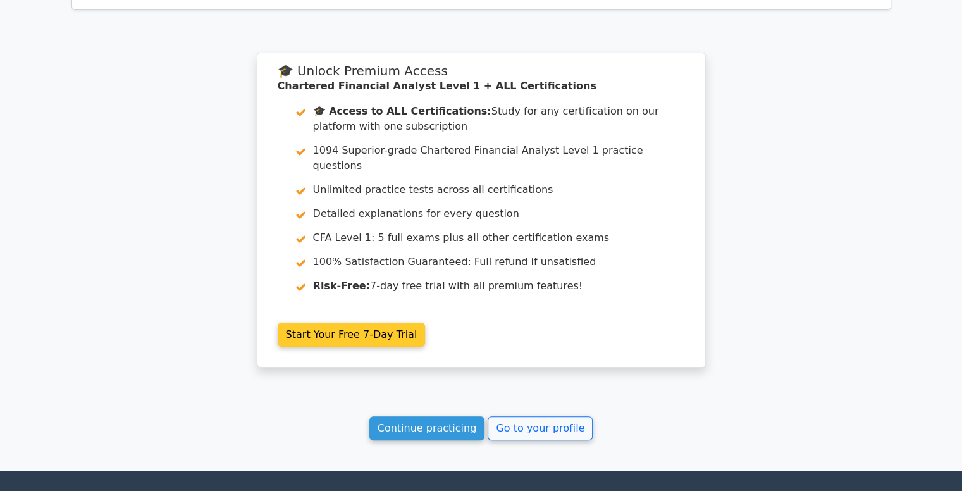
scroll to position [5095, 0]
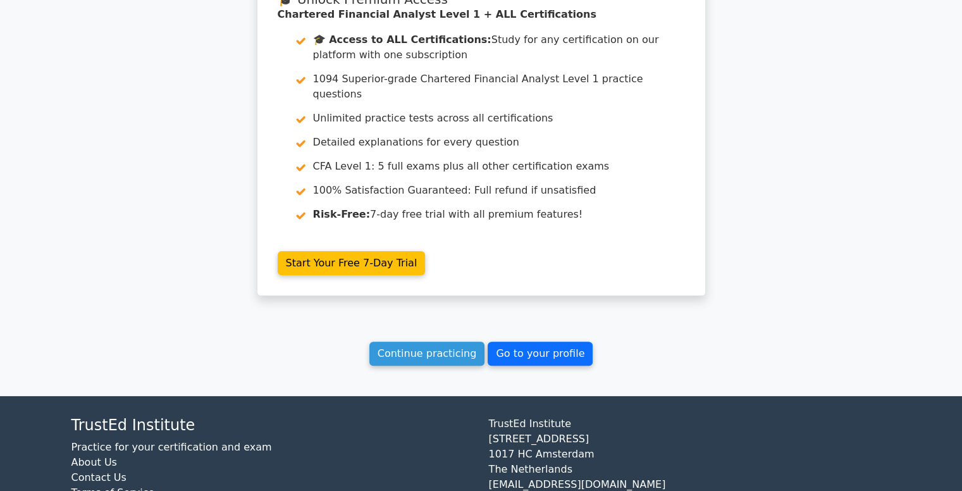
click at [531, 342] on link "Go to your profile" at bounding box center [540, 354] width 105 height 24
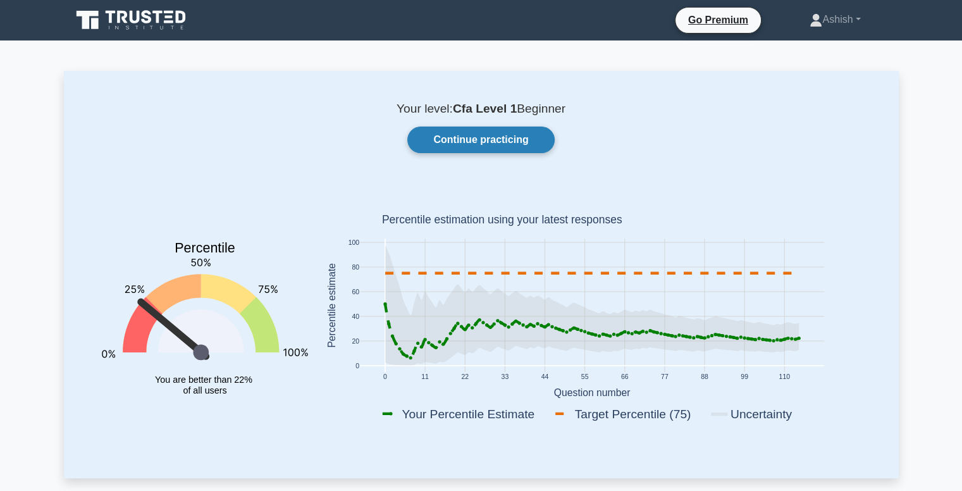
click at [525, 137] on link "Continue practicing" at bounding box center [481, 140] width 147 height 27
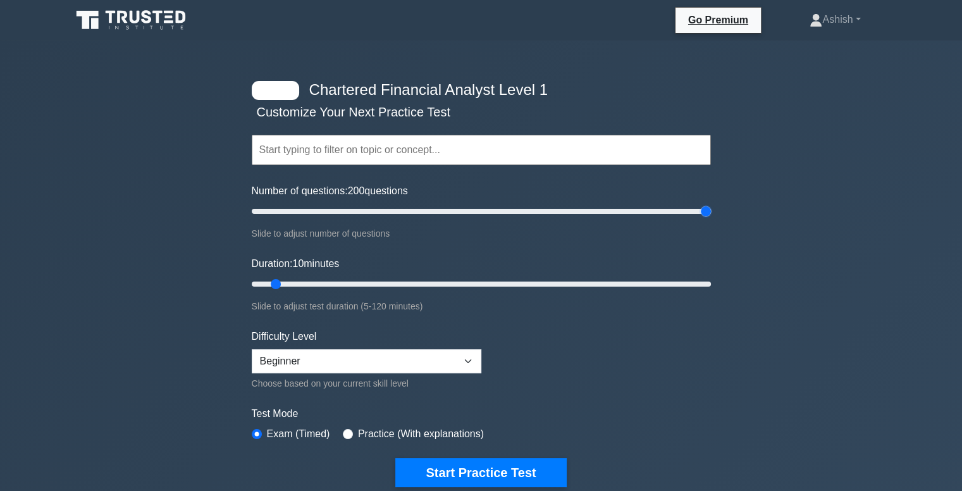
drag, startPoint x: 268, startPoint y: 212, endPoint x: 752, endPoint y: 212, distance: 483.4
type input "200"
click at [711, 212] on input "Number of questions: 200 questions" at bounding box center [481, 211] width 459 height 15
click at [478, 351] on select "Beginner Intermediate Expert" at bounding box center [367, 361] width 230 height 24
click at [214, 352] on div "Chartered Financial Analyst Level 1 Customize Your Next Practice Test Topics Qu…" at bounding box center [481, 442] width 962 height 805
